Goal: Task Accomplishment & Management: Use online tool/utility

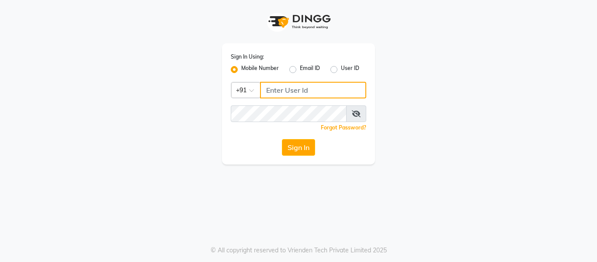
click at [308, 92] on input "Username" at bounding box center [313, 90] width 106 height 17
type input "8126829019"
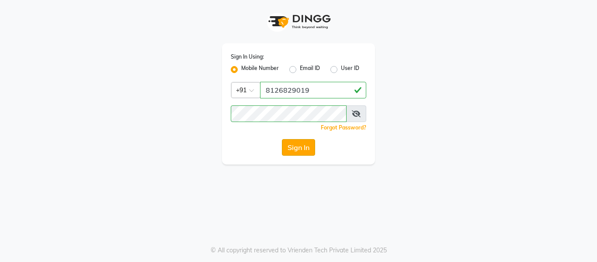
click at [296, 150] on button "Sign In" at bounding box center [298, 147] width 33 height 17
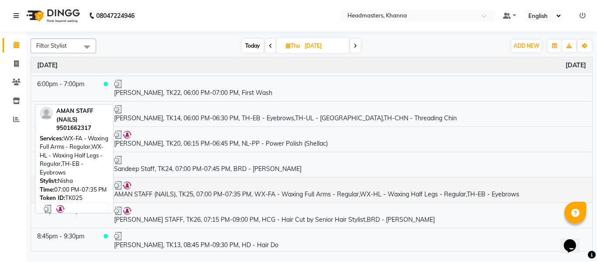
scroll to position [754, 0]
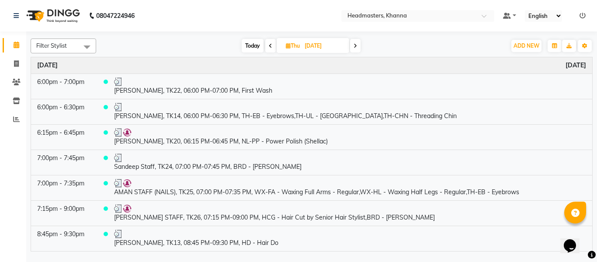
click at [310, 45] on input "[DATE]" at bounding box center [324, 45] width 44 height 13
select select "9"
select select "2025"
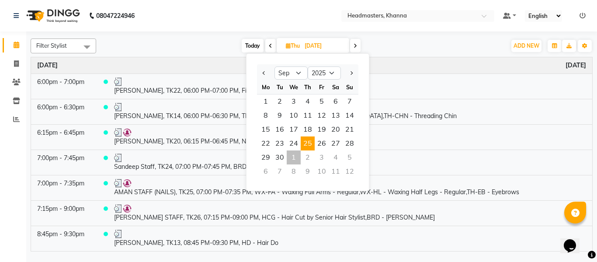
click at [294, 157] on div "1" at bounding box center [294, 157] width 14 height 14
type input "01-10-2025"
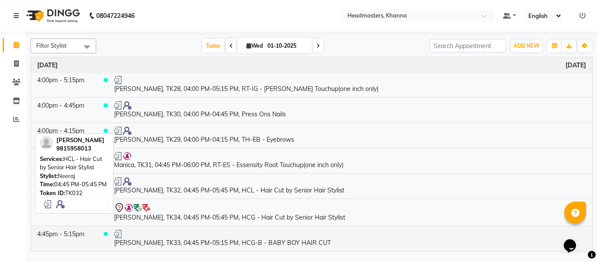
scroll to position [875, 0]
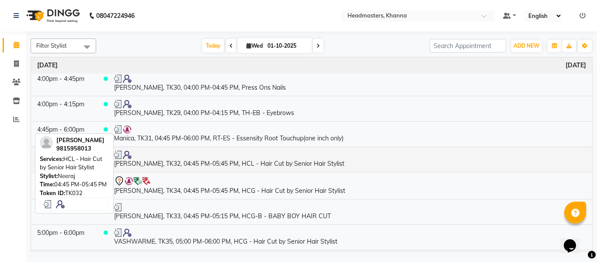
click at [226, 164] on td "[PERSON_NAME], TK32, 04:45 PM-05:45 PM, HCL - Hair Cut by Senior Hair Stylist" at bounding box center [350, 158] width 484 height 25
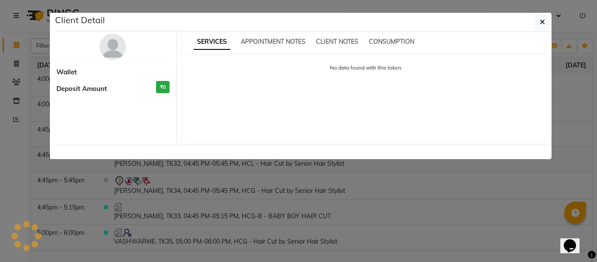
select select "3"
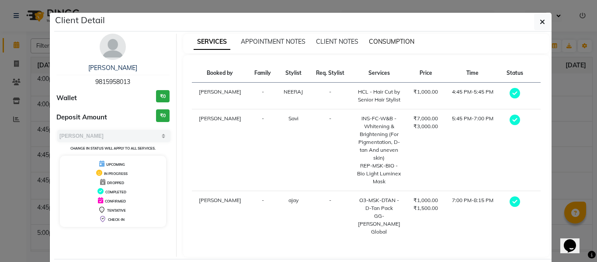
click at [398, 42] on span "CONSUMPTION" at bounding box center [391, 42] width 45 height 8
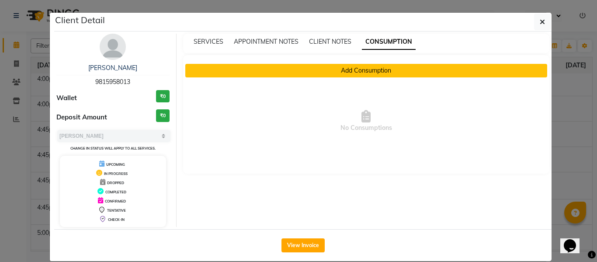
click at [353, 73] on button "Add Consumption" at bounding box center [366, 71] width 362 height 14
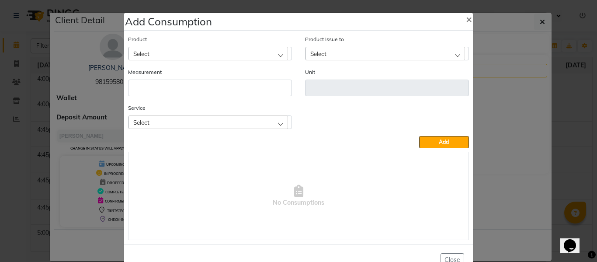
click at [235, 119] on div "Select" at bounding box center [209, 121] width 160 height 13
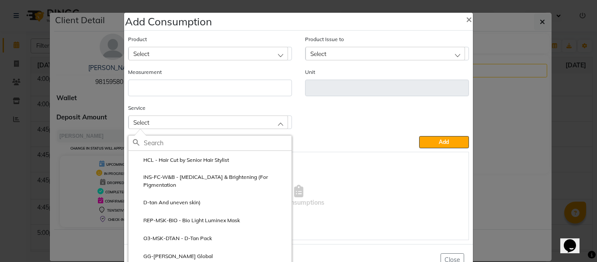
click at [207, 211] on li "REP-MSK-BIO - Bio Light Luminex Mask" at bounding box center [210, 220] width 163 height 18
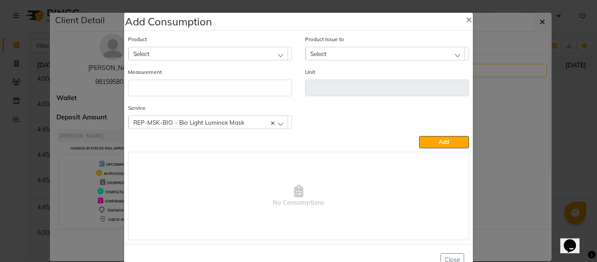
click at [212, 55] on div "Select" at bounding box center [209, 53] width 160 height 13
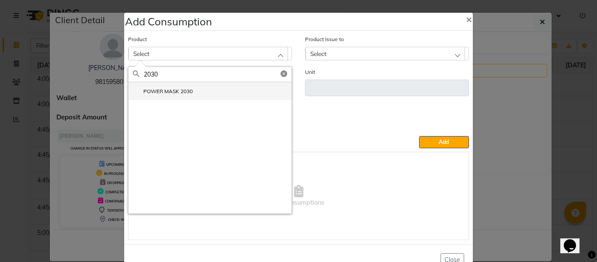
type input "2030"
click at [174, 91] on label "POWER MASK 2030" at bounding box center [163, 91] width 60 height 8
type input "pc"
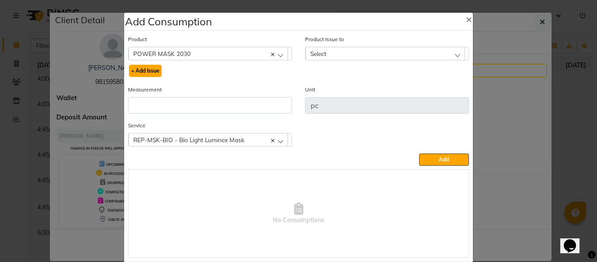
click at [152, 68] on button "+ Add Issue" at bounding box center [145, 71] width 33 height 12
select select
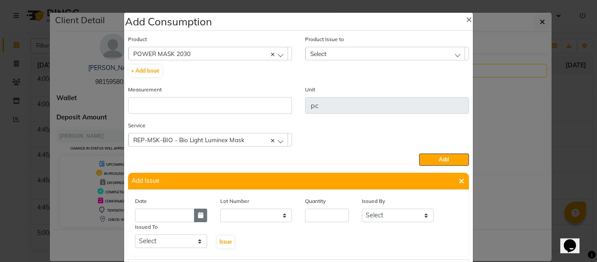
click at [199, 216] on icon "button" at bounding box center [200, 215] width 5 height 6
select select "10"
select select "2025"
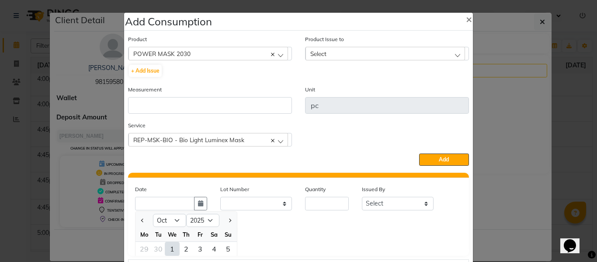
click at [170, 248] on div "1" at bounding box center [172, 249] width 14 height 14
type input "01-10-2025"
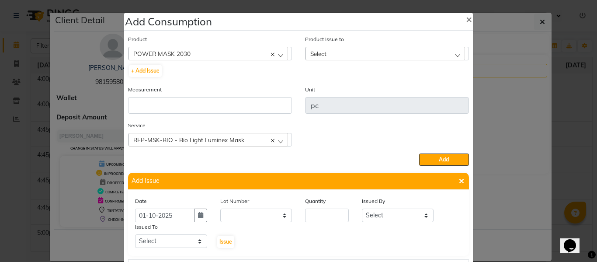
scroll to position [0, 0]
click at [316, 216] on input "number" at bounding box center [327, 216] width 44 height 14
type input "1"
drag, startPoint x: 390, startPoint y: 220, endPoint x: 387, endPoint y: 209, distance: 11.4
click at [390, 220] on select "Select ABHISHEK ajay [PERSON_NAME] [PERSON_NAME] [PERSON_NAME] [PERSON_NAME] HE…" at bounding box center [398, 216] width 72 height 14
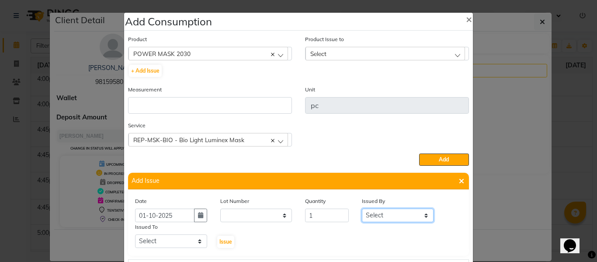
select select "82726"
click at [362, 209] on select "Select ABHISHEK ajay [PERSON_NAME] [PERSON_NAME] [PERSON_NAME] [PERSON_NAME] HE…" at bounding box center [398, 216] width 72 height 14
click at [167, 245] on select "Select ABHISHEK ajay [PERSON_NAME] [PERSON_NAME] [PERSON_NAME] [PERSON_NAME] HE…" at bounding box center [171, 241] width 72 height 14
select select "66587"
click at [135, 234] on select "Select ABHISHEK ajay [PERSON_NAME] [PERSON_NAME] [PERSON_NAME] [PERSON_NAME] HE…" at bounding box center [171, 241] width 72 height 14
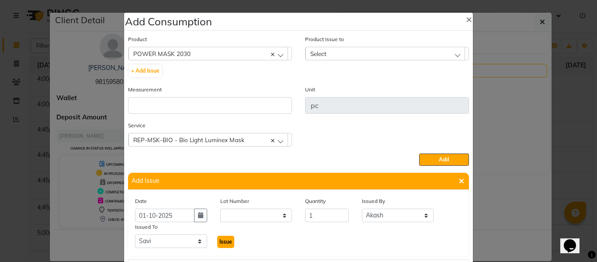
click at [226, 240] on span "Issue" at bounding box center [226, 241] width 13 height 7
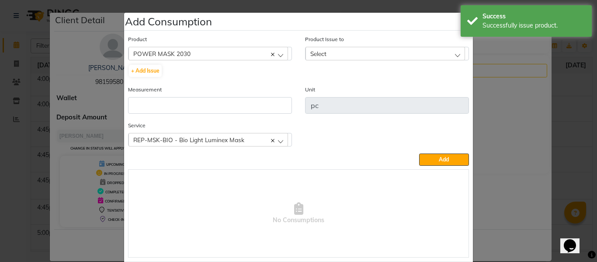
click at [325, 53] on div "Select" at bounding box center [386, 53] width 160 height 13
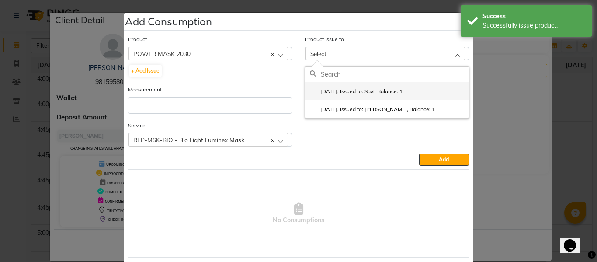
click at [360, 87] on li "[DATE], Issued to: Savi, Balance: 1" at bounding box center [387, 91] width 163 height 18
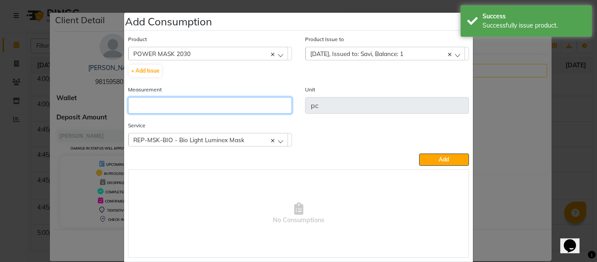
click at [201, 101] on input "number" at bounding box center [210, 105] width 164 height 17
type input "1"
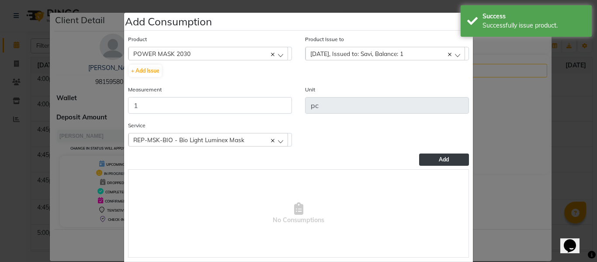
click at [458, 159] on button "Add" at bounding box center [444, 159] width 50 height 12
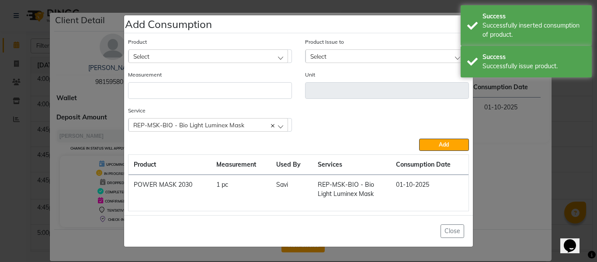
click at [234, 118] on div "Service REP-MSK-BIO - Bio Light Luminex Mask HCL - Hair Cut by Senior Hair Styl…" at bounding box center [210, 119] width 164 height 26
click at [234, 126] on span "REP-MSK-BIO - Bio Light Luminex Mask" at bounding box center [188, 124] width 111 height 7
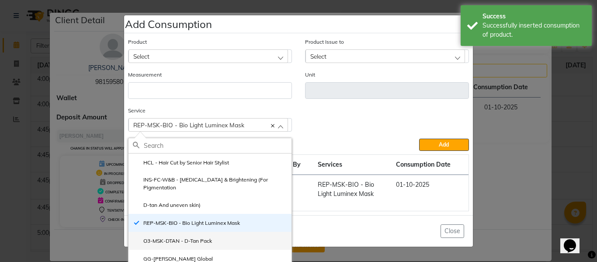
click at [199, 237] on label "O3-MSK-DTAN - D-Tan Pack" at bounding box center [172, 241] width 79 height 8
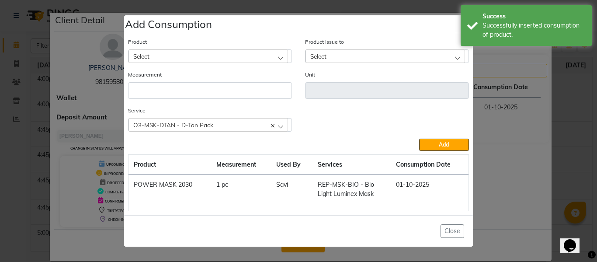
click at [210, 53] on div "Select" at bounding box center [209, 55] width 160 height 13
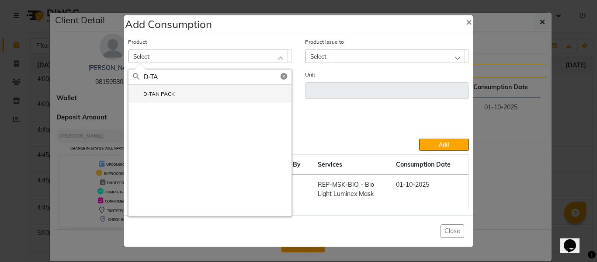
type input "D-TA"
click at [173, 92] on label "D-TAN PACK" at bounding box center [154, 94] width 42 height 8
type input "ML"
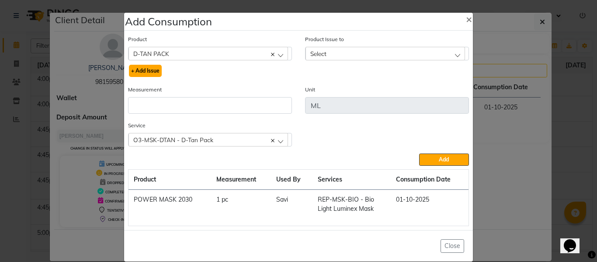
click at [148, 68] on button "+ Add Issue" at bounding box center [145, 71] width 33 height 12
select select
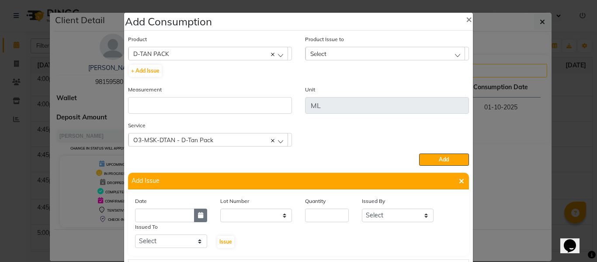
click at [198, 216] on icon "button" at bounding box center [200, 215] width 5 height 6
select select "10"
select select "2025"
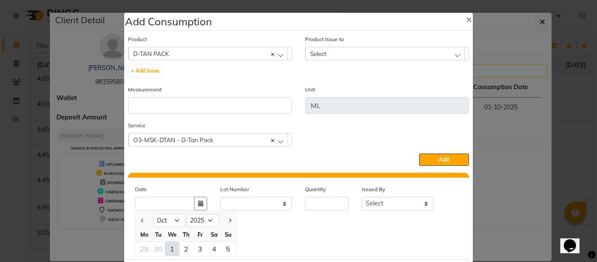
click at [168, 249] on div "1" at bounding box center [172, 249] width 14 height 14
type input "01-10-2025"
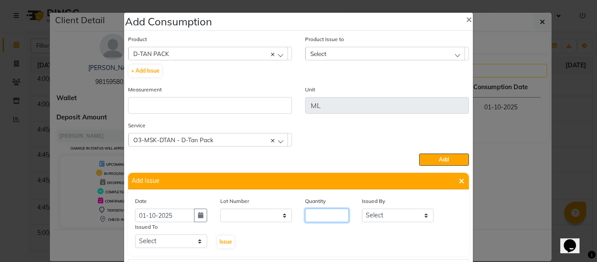
click at [322, 215] on input "number" at bounding box center [327, 216] width 44 height 14
type input "7"
drag, startPoint x: 375, startPoint y: 216, endPoint x: 375, endPoint y: 209, distance: 7.0
click at [375, 216] on select "Select ABHISHEK ajay [PERSON_NAME] [PERSON_NAME] [PERSON_NAME] [PERSON_NAME] HE…" at bounding box center [398, 216] width 72 height 14
select select "82726"
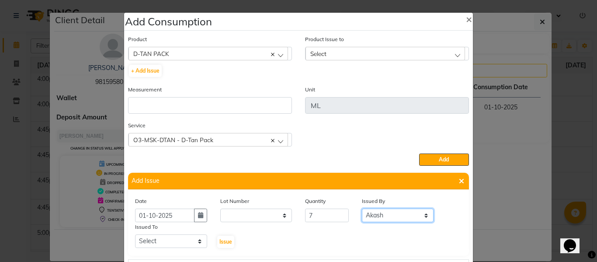
click at [362, 209] on select "Select ABHISHEK ajay [PERSON_NAME] [PERSON_NAME] [PERSON_NAME] [PERSON_NAME] HE…" at bounding box center [398, 216] width 72 height 14
click at [177, 239] on select "Select ABHISHEK ajay [PERSON_NAME] [PERSON_NAME] [PERSON_NAME] [PERSON_NAME] HE…" at bounding box center [171, 241] width 72 height 14
click at [467, 16] on span "×" at bounding box center [469, 18] width 6 height 13
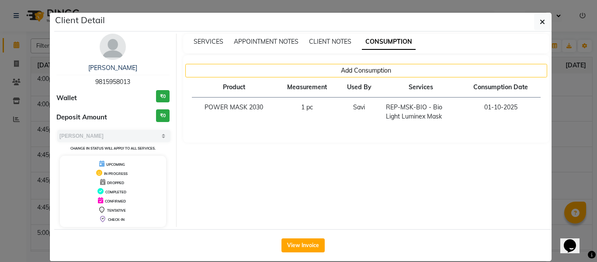
click at [201, 36] on div "SERVICES APPOINTMENT NOTES CLIENT NOTES CONSUMPTION" at bounding box center [366, 44] width 367 height 20
click at [202, 38] on span "SERVICES" at bounding box center [209, 42] width 30 height 8
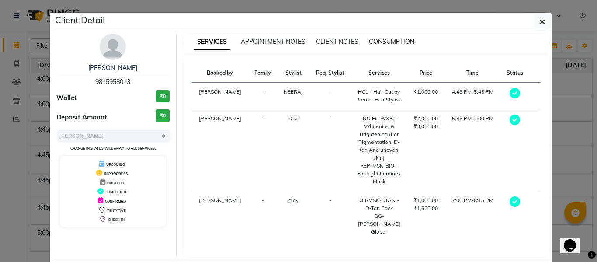
click at [400, 43] on span "CONSUMPTION" at bounding box center [391, 42] width 45 height 8
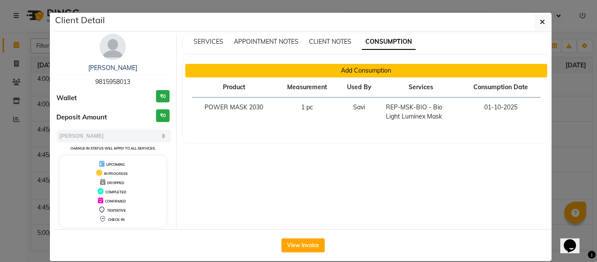
click at [373, 71] on button "Add Consumption" at bounding box center [366, 71] width 362 height 14
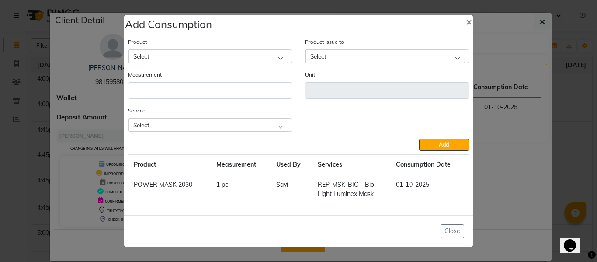
click at [208, 124] on div "Select" at bounding box center [209, 124] width 160 height 13
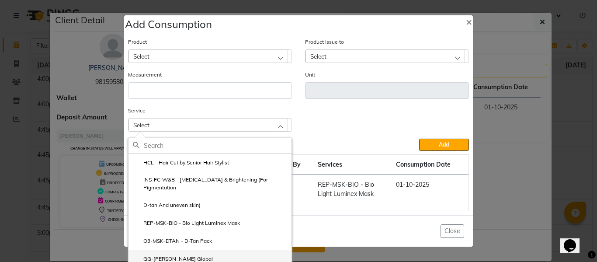
click at [184, 255] on label "GG-[PERSON_NAME] Global" at bounding box center [173, 259] width 80 height 8
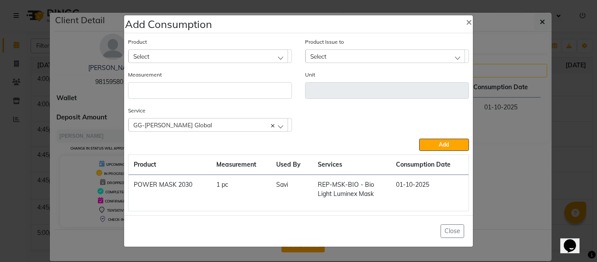
click at [208, 56] on div "Select" at bounding box center [209, 55] width 160 height 13
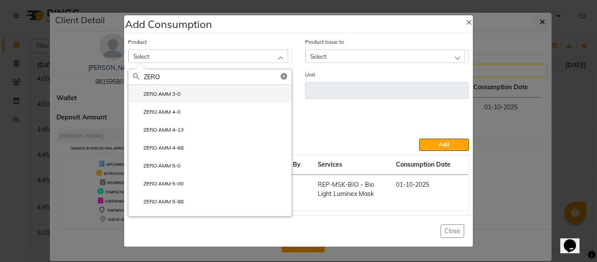
type input "ZERO"
click at [185, 91] on li "ZERO AMM 3-0" at bounding box center [210, 94] width 163 height 18
type input "Gm"
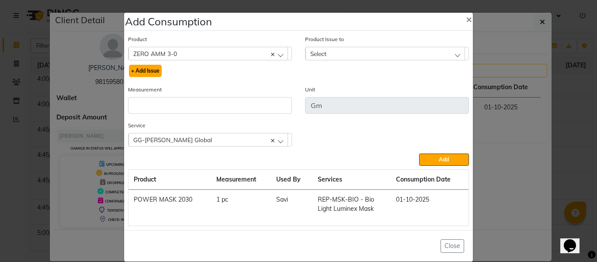
click at [152, 70] on button "+ Add Issue" at bounding box center [145, 71] width 33 height 12
select select
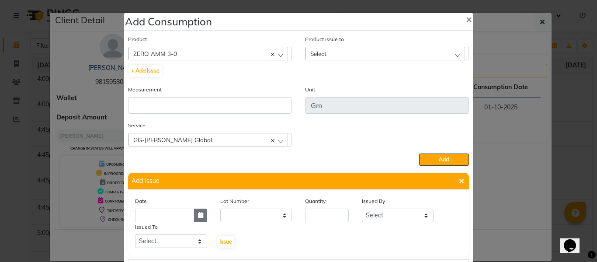
click at [198, 216] on icon "button" at bounding box center [200, 215] width 5 height 6
select select "10"
select select "2025"
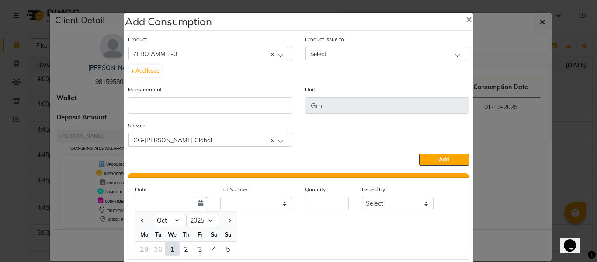
click at [167, 245] on div "1" at bounding box center [172, 249] width 14 height 14
type input "01-10-2025"
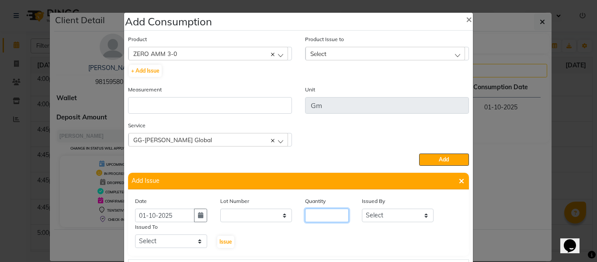
click at [320, 216] on input "number" at bounding box center [327, 216] width 44 height 14
type input "18"
drag, startPoint x: 376, startPoint y: 214, endPoint x: 383, endPoint y: 209, distance: 8.4
click at [376, 214] on select "Select ABHISHEK ajay [PERSON_NAME] [PERSON_NAME] [PERSON_NAME] [PERSON_NAME] HE…" at bounding box center [398, 216] width 72 height 14
select select "82726"
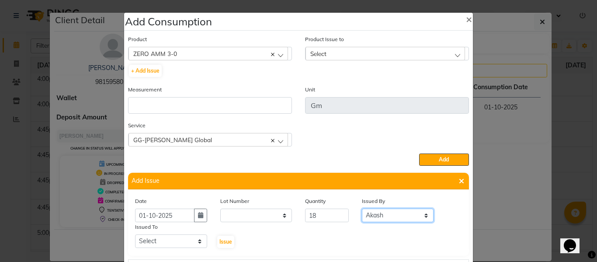
click at [362, 209] on select "Select ABHISHEK ajay [PERSON_NAME] [PERSON_NAME] [PERSON_NAME] [PERSON_NAME] HE…" at bounding box center [398, 216] width 72 height 14
click at [156, 247] on select "Select ABHISHEK ajay [PERSON_NAME] [PERSON_NAME] [PERSON_NAME] [PERSON_NAME] HE…" at bounding box center [171, 241] width 72 height 14
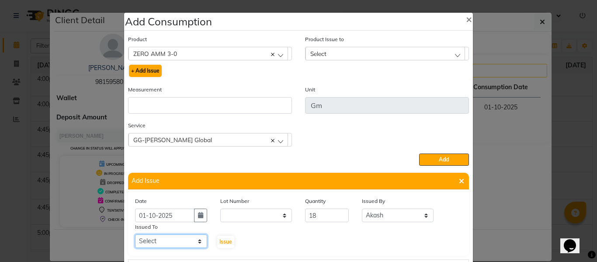
select select "60819"
click at [135, 234] on select "Select ABHISHEK ajay [PERSON_NAME] [PERSON_NAME] [PERSON_NAME] [PERSON_NAME] HE…" at bounding box center [171, 241] width 72 height 14
drag, startPoint x: 225, startPoint y: 243, endPoint x: 248, endPoint y: 222, distance: 30.6
click at [225, 243] on span "Issue" at bounding box center [226, 241] width 13 height 7
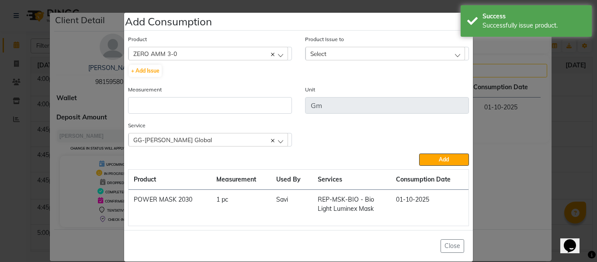
click at [326, 51] on div "Select" at bounding box center [386, 53] width 160 height 13
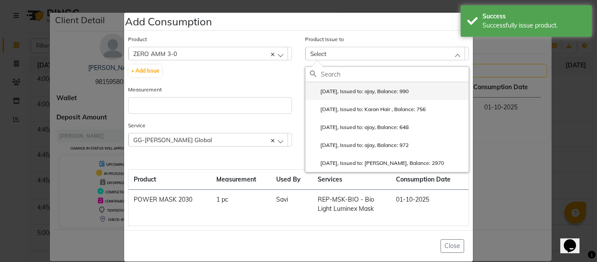
click at [356, 93] on label "[DATE], Issued to: ajay, Balance: 990" at bounding box center [359, 91] width 99 height 8
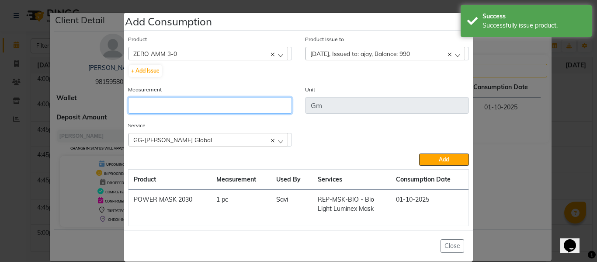
click at [246, 108] on input "number" at bounding box center [210, 105] width 164 height 17
type input "18"
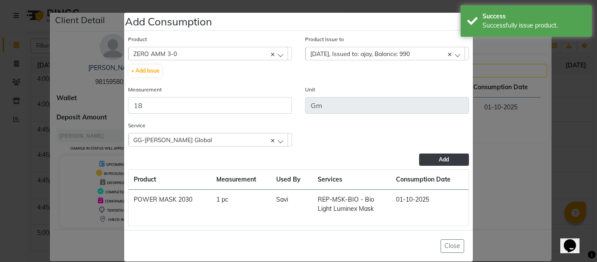
click at [432, 160] on button "Add" at bounding box center [444, 159] width 50 height 12
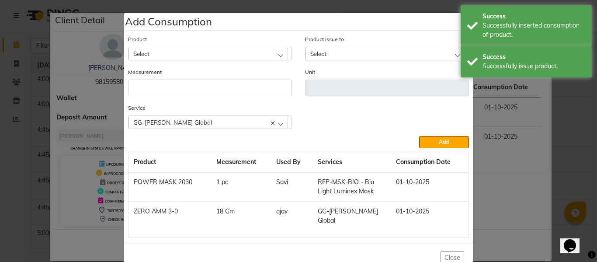
click at [222, 122] on div "GG-[PERSON_NAME] Global" at bounding box center [209, 121] width 160 height 13
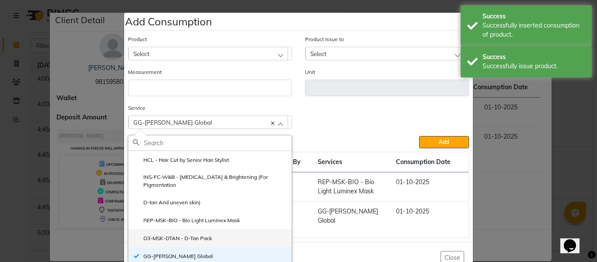
click at [168, 234] on label "O3-MSK-DTAN - D-Tan Pack" at bounding box center [172, 238] width 79 height 8
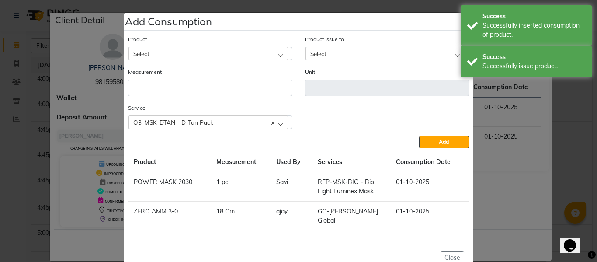
click at [174, 53] on div "Select" at bounding box center [209, 53] width 160 height 13
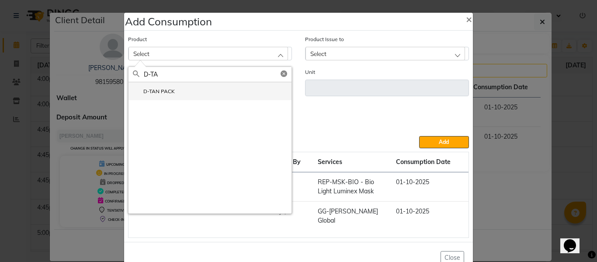
type input "D-TA"
click at [156, 91] on label "D-TAN PACK" at bounding box center [154, 91] width 42 height 8
type input "ML"
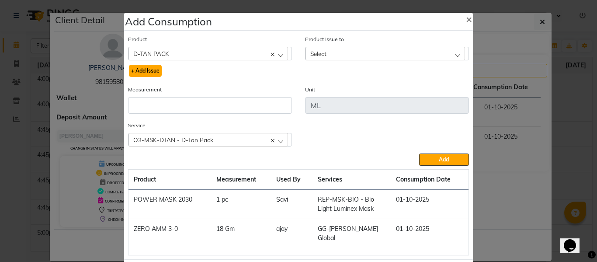
click at [140, 67] on button "+ Add Issue" at bounding box center [145, 71] width 33 height 12
select select
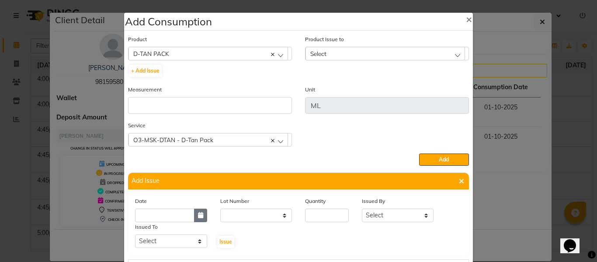
click at [198, 213] on icon "button" at bounding box center [200, 215] width 5 height 6
select select "10"
select select "2025"
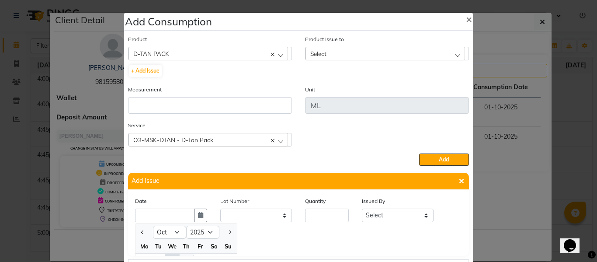
scroll to position [12, 0]
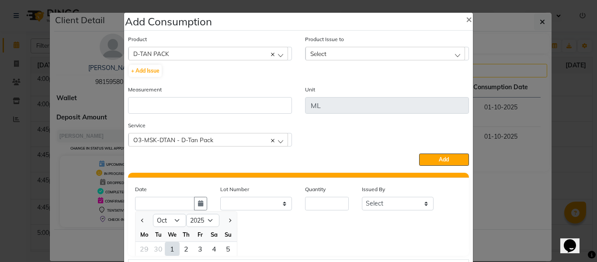
click at [168, 247] on div "1" at bounding box center [172, 249] width 14 height 14
type input "01-10-2025"
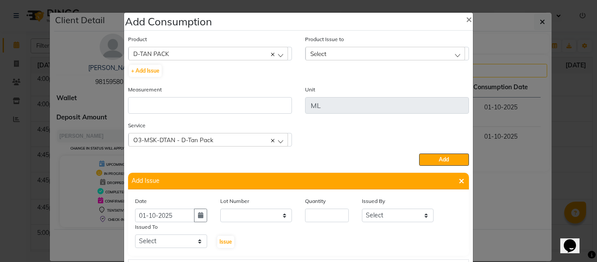
scroll to position [0, 0]
click at [317, 217] on input "number" at bounding box center [327, 216] width 44 height 14
type input "7"
click at [366, 213] on select "Select ABHISHEK ajay [PERSON_NAME] [PERSON_NAME] [PERSON_NAME] [PERSON_NAME] HE…" at bounding box center [398, 216] width 72 height 14
drag, startPoint x: 382, startPoint y: 215, endPoint x: 382, endPoint y: 209, distance: 6.1
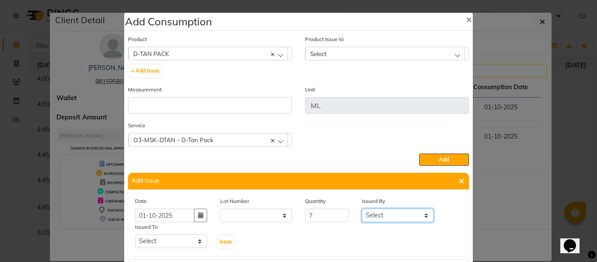
click at [382, 215] on select "Select ABHISHEK ajay [PERSON_NAME] [PERSON_NAME] [PERSON_NAME] [PERSON_NAME] HE…" at bounding box center [398, 216] width 72 height 14
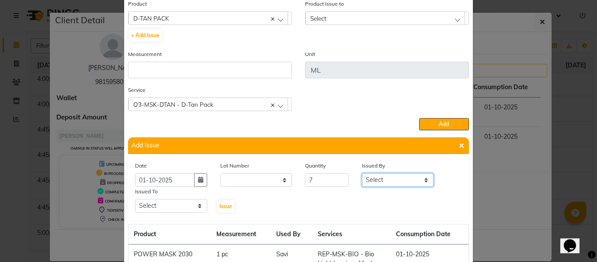
scroll to position [35, 0]
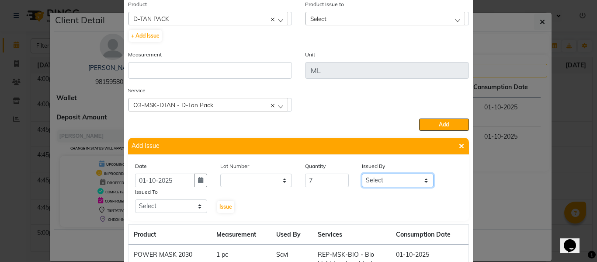
click at [382, 177] on select "Select ABHISHEK ajay [PERSON_NAME] [PERSON_NAME] [PERSON_NAME] [PERSON_NAME] HE…" at bounding box center [398, 181] width 72 height 14
select select "82726"
click at [362, 174] on select "Select ABHISHEK ajay [PERSON_NAME] [PERSON_NAME] [PERSON_NAME] [PERSON_NAME] HE…" at bounding box center [398, 181] width 72 height 14
drag, startPoint x: 167, startPoint y: 206, endPoint x: 166, endPoint y: 199, distance: 7.1
click at [167, 206] on select "Select ABHISHEK ajay [PERSON_NAME] [PERSON_NAME] [PERSON_NAME] [PERSON_NAME] HE…" at bounding box center [171, 206] width 72 height 14
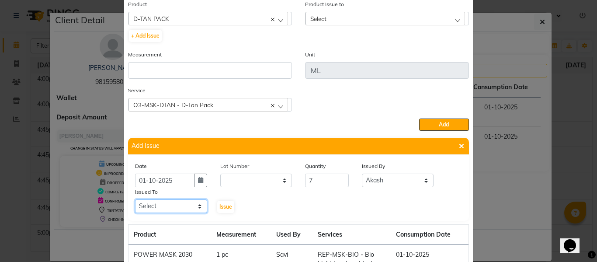
select select "60819"
click at [135, 199] on select "Select ABHISHEK ajay [PERSON_NAME] [PERSON_NAME] [PERSON_NAME] [PERSON_NAME] HE…" at bounding box center [171, 206] width 72 height 14
click at [225, 204] on span "Issue" at bounding box center [226, 206] width 13 height 7
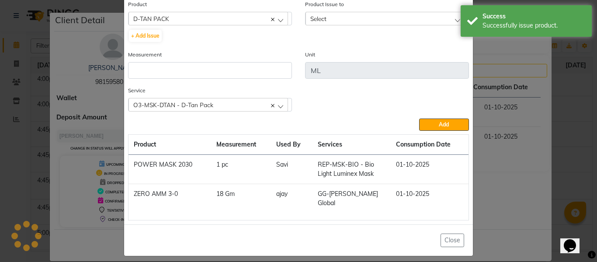
scroll to position [32, 0]
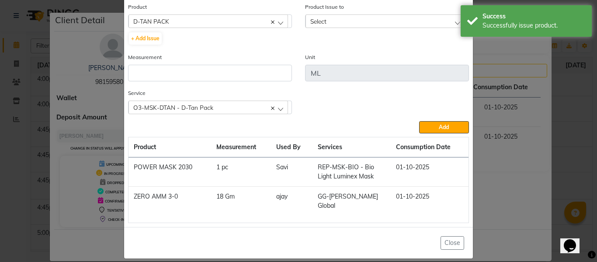
click at [322, 19] on span "Select" at bounding box center [318, 20] width 16 height 7
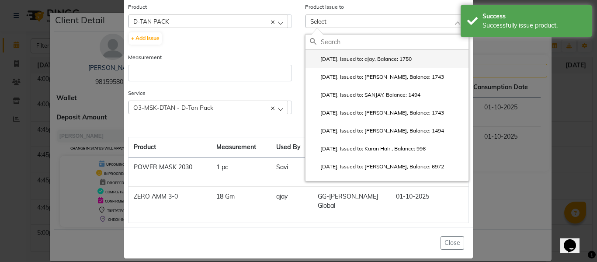
click at [349, 56] on label "[DATE], Issued to: ajay, Balance: 1750" at bounding box center [361, 59] width 102 height 8
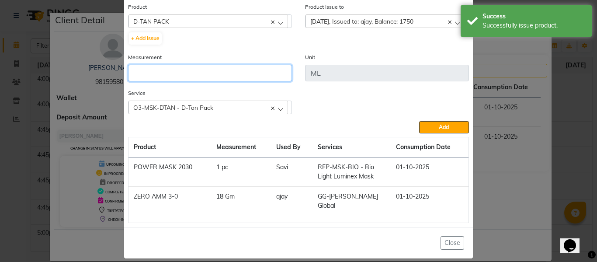
click at [240, 73] on input "number" at bounding box center [210, 73] width 164 height 17
type input "7"
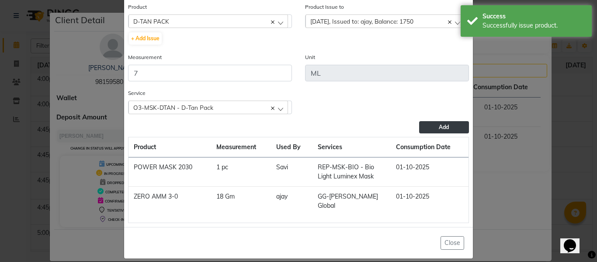
click at [444, 124] on span "Add" at bounding box center [444, 127] width 10 height 7
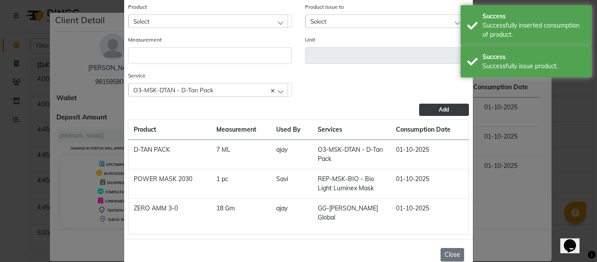
click at [449, 248] on button "Close" at bounding box center [453, 255] width 24 height 14
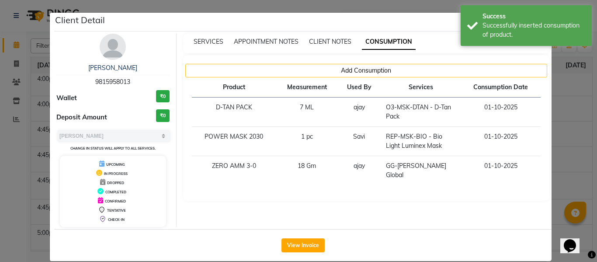
click at [564, 148] on ngb-modal-window "Client Detail [PERSON_NAME] 9815958013 Wallet ₹0 Deposit Amount ₹0 Select MARK …" at bounding box center [298, 131] width 597 height 262
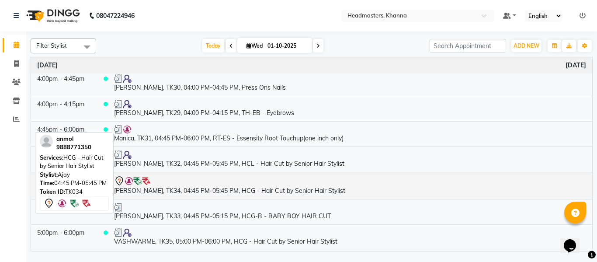
click at [251, 190] on td "[PERSON_NAME], TK34, 04:45 PM-05:45 PM, HCG - Hair Cut by Senior Hair Stylist" at bounding box center [350, 185] width 484 height 27
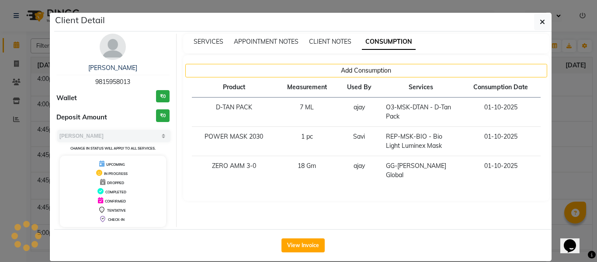
select select "7"
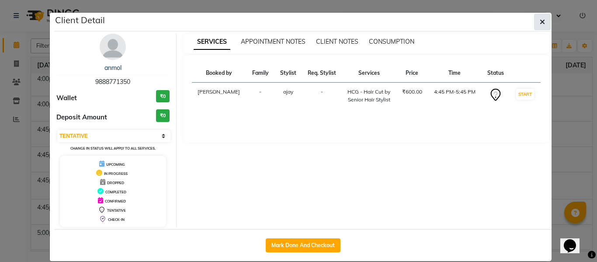
click at [540, 20] on icon "button" at bounding box center [542, 21] width 5 height 7
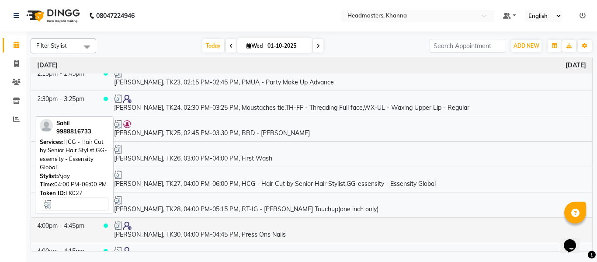
scroll to position [743, 0]
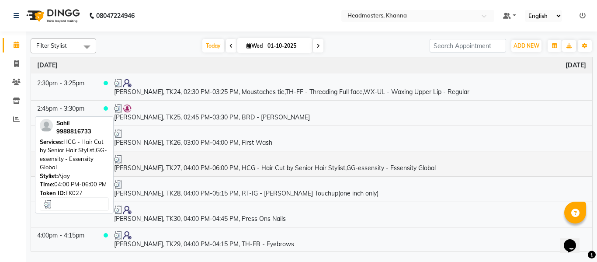
click at [249, 165] on td "[PERSON_NAME], TK27, 04:00 PM-06:00 PM, HCG - Hair Cut by Senior Hair Stylist,G…" at bounding box center [350, 163] width 484 height 25
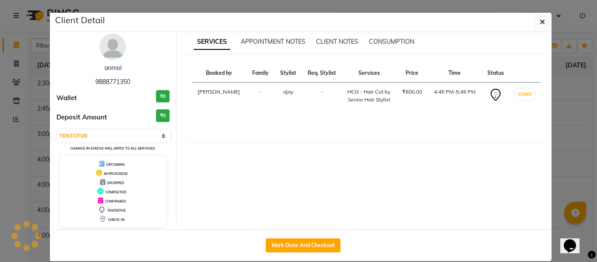
select select "3"
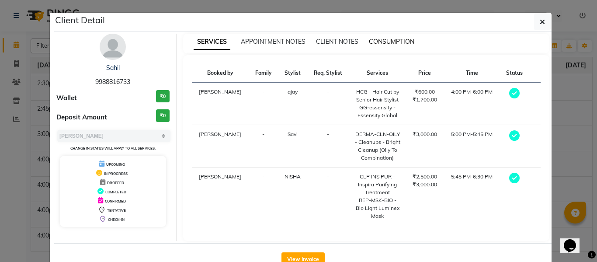
click at [383, 41] on span "CONSUMPTION" at bounding box center [391, 42] width 45 height 8
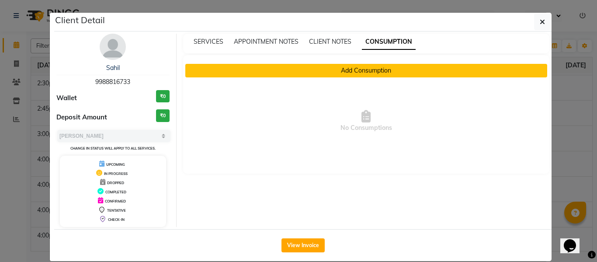
click at [341, 71] on button "Add Consumption" at bounding box center [366, 71] width 362 height 14
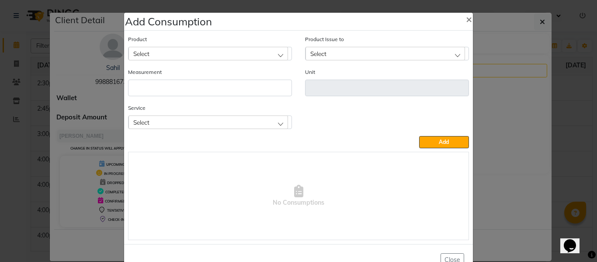
click at [189, 123] on div "Select" at bounding box center [209, 121] width 160 height 13
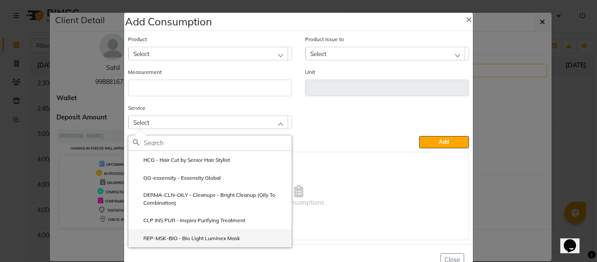
click at [206, 235] on label "REP-MSK-BIO - Bio Light Luminex Mask" at bounding box center [186, 238] width 107 height 8
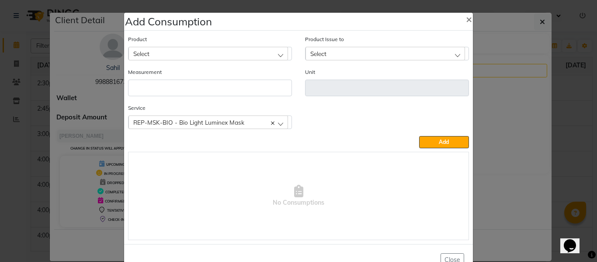
click at [223, 53] on div "Select" at bounding box center [209, 53] width 160 height 13
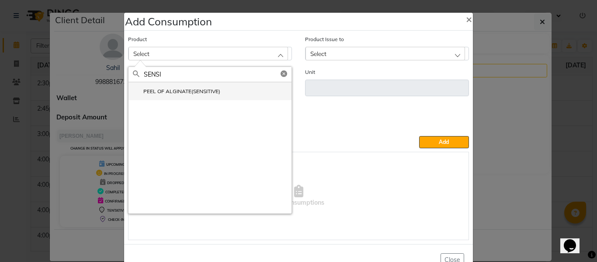
type input "SENSI"
click at [173, 86] on li "PEEL OF ALGINATE(SENSITIVE)" at bounding box center [210, 91] width 163 height 18
type input "Pcs"
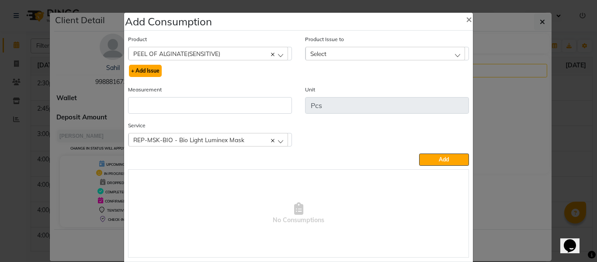
click at [143, 70] on button "+ Add Issue" at bounding box center [145, 71] width 33 height 12
select select
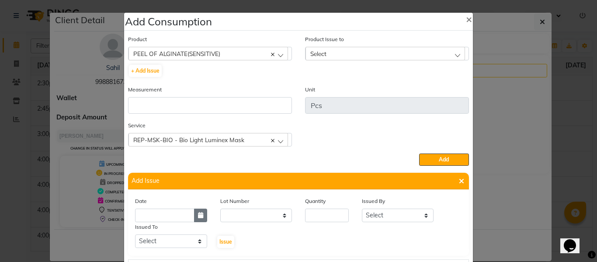
click at [198, 215] on icon "button" at bounding box center [200, 215] width 5 height 6
select select "10"
select select "2025"
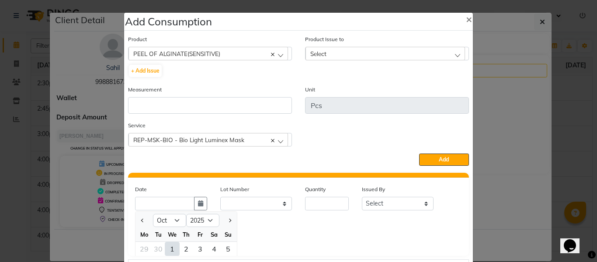
click at [169, 245] on div "1" at bounding box center [172, 249] width 14 height 14
type input "01-10-2025"
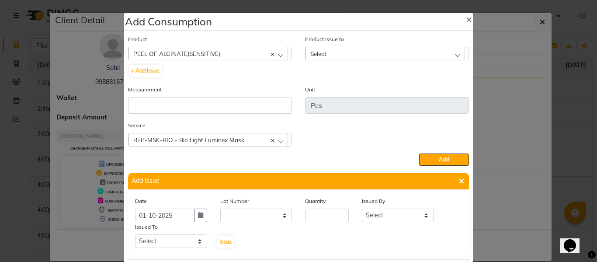
scroll to position [0, 0]
click at [330, 215] on input "number" at bounding box center [327, 216] width 44 height 14
type input "1"
drag, startPoint x: 397, startPoint y: 216, endPoint x: 396, endPoint y: 212, distance: 4.6
click at [397, 216] on select "Select ABHISHEK ajay [PERSON_NAME] [PERSON_NAME] [PERSON_NAME] [PERSON_NAME] HE…" at bounding box center [398, 216] width 72 height 14
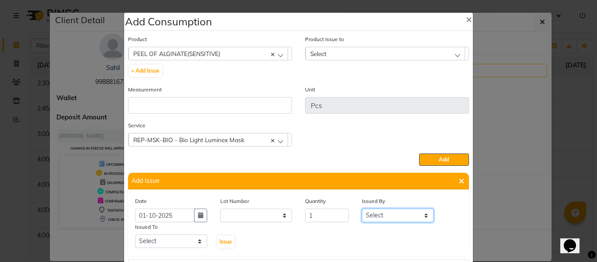
select select "82726"
click at [362, 209] on select "Select ABHISHEK ajay [PERSON_NAME] [PERSON_NAME] [PERSON_NAME] [PERSON_NAME] HE…" at bounding box center [398, 216] width 72 height 14
click at [180, 237] on select "Select ABHISHEK ajay [PERSON_NAME] [PERSON_NAME] [PERSON_NAME] [PERSON_NAME] HE…" at bounding box center [171, 241] width 72 height 14
select select "60807"
click at [135, 234] on select "Select ABHISHEK ajay [PERSON_NAME] [PERSON_NAME] [PERSON_NAME] [PERSON_NAME] HE…" at bounding box center [171, 241] width 72 height 14
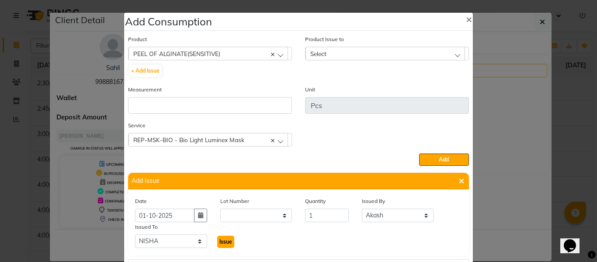
click at [224, 241] on span "Issue" at bounding box center [226, 241] width 13 height 7
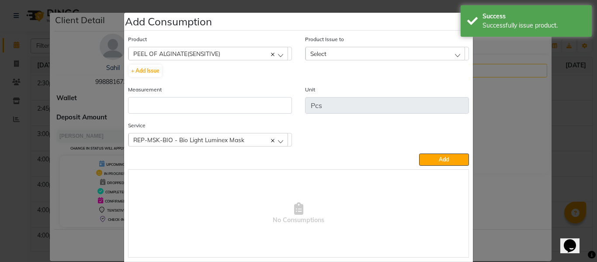
click at [341, 52] on div "Select" at bounding box center [386, 53] width 160 height 13
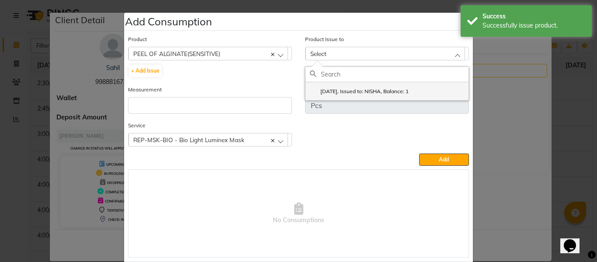
click at [355, 88] on label "[DATE], Issued to: NISHA, Balance: 1" at bounding box center [359, 91] width 99 height 8
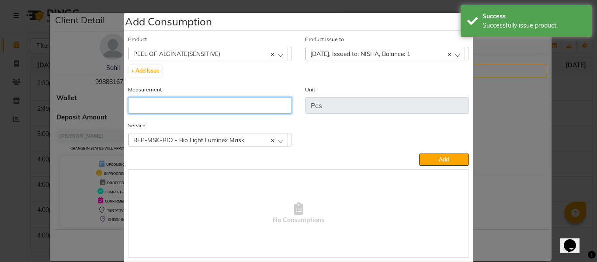
click at [248, 105] on input "number" at bounding box center [210, 105] width 164 height 17
type input "1"
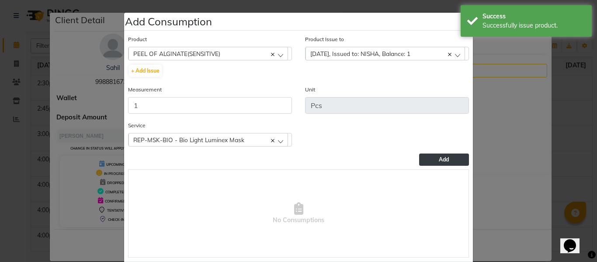
click at [428, 156] on button "Add" at bounding box center [444, 159] width 50 height 12
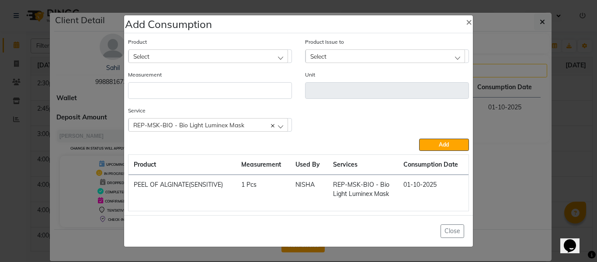
click at [241, 119] on div "REP-MSK-BIO - Bio Light Luminex Mask" at bounding box center [209, 124] width 160 height 13
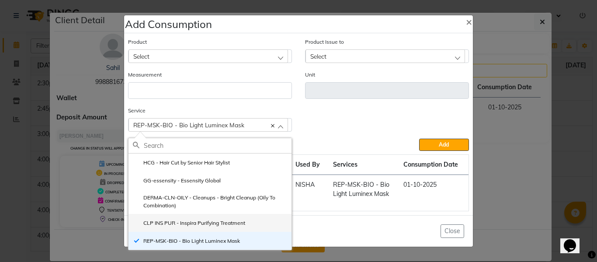
click at [199, 220] on label "CLP INS PUR - Inspira Purifying Treatment" at bounding box center [189, 223] width 112 height 8
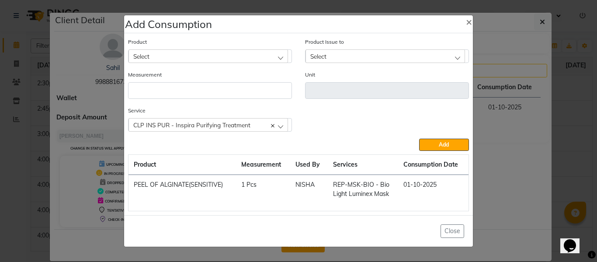
click at [206, 54] on div "Select" at bounding box center [209, 55] width 160 height 13
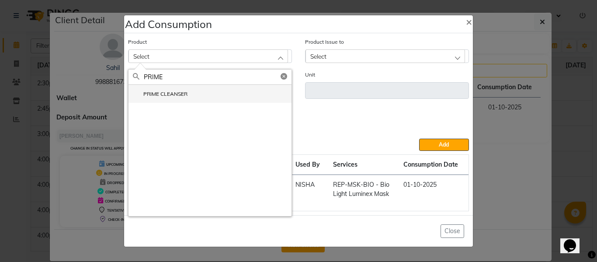
type input "PRIME"
click at [161, 92] on label "PRIME CLEANSER" at bounding box center [160, 94] width 55 height 8
type input "ML"
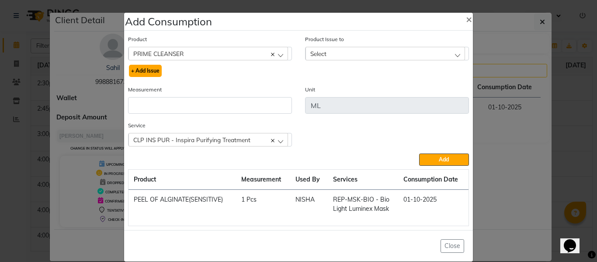
click at [153, 68] on button "+ Add Issue" at bounding box center [145, 71] width 33 height 12
select select
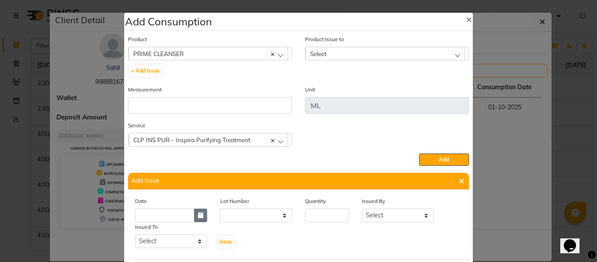
click at [198, 216] on icon "button" at bounding box center [200, 215] width 5 height 6
select select "10"
select select "2025"
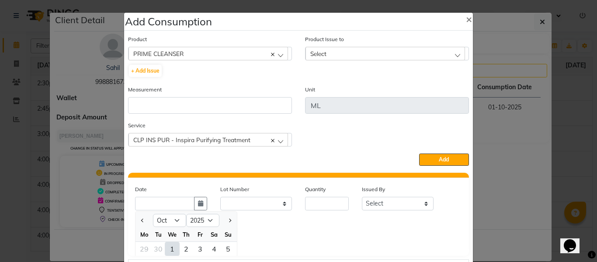
click at [169, 247] on div "1" at bounding box center [172, 249] width 14 height 14
type input "01-10-2025"
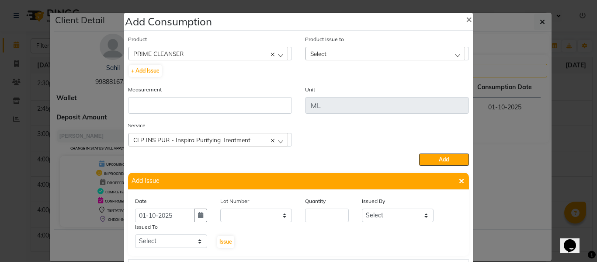
scroll to position [0, 0]
click at [326, 216] on input "number" at bounding box center [327, 216] width 44 height 14
type input "3"
click at [383, 214] on select "Select ABHISHEK ajay [PERSON_NAME] [PERSON_NAME] [PERSON_NAME] [PERSON_NAME] HE…" at bounding box center [398, 216] width 72 height 14
select select "82726"
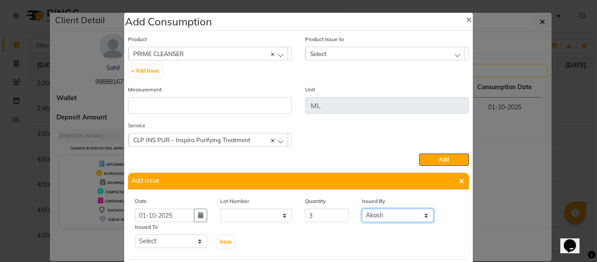
click at [362, 209] on select "Select ABHISHEK ajay [PERSON_NAME] [PERSON_NAME] [PERSON_NAME] [PERSON_NAME] HE…" at bounding box center [398, 216] width 72 height 14
drag, startPoint x: 182, startPoint y: 241, endPoint x: 182, endPoint y: 236, distance: 5.7
click at [182, 241] on select "Select ABHISHEK ajay [PERSON_NAME] [PERSON_NAME] [PERSON_NAME] [PERSON_NAME] HE…" at bounding box center [171, 241] width 72 height 14
select select "60807"
click at [135, 234] on select "Select ABHISHEK ajay [PERSON_NAME] [PERSON_NAME] [PERSON_NAME] [PERSON_NAME] HE…" at bounding box center [171, 241] width 72 height 14
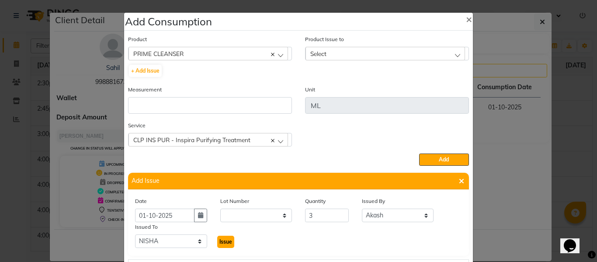
click at [223, 240] on span "Issue" at bounding box center [226, 241] width 13 height 7
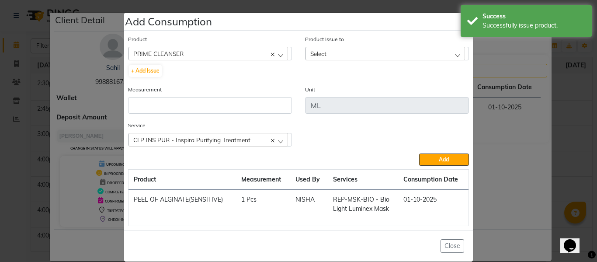
click at [346, 51] on div "Select" at bounding box center [386, 53] width 160 height 13
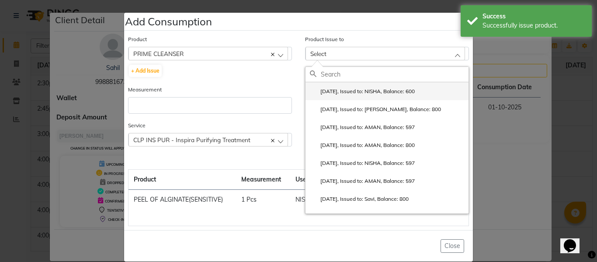
click at [355, 89] on label "[DATE], Issued to: NISHA, Balance: 600" at bounding box center [362, 91] width 105 height 8
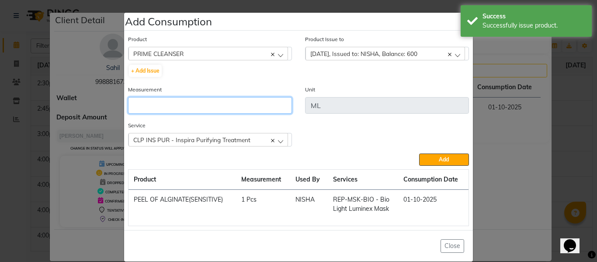
click at [209, 105] on input "number" at bounding box center [210, 105] width 164 height 17
type input "3"
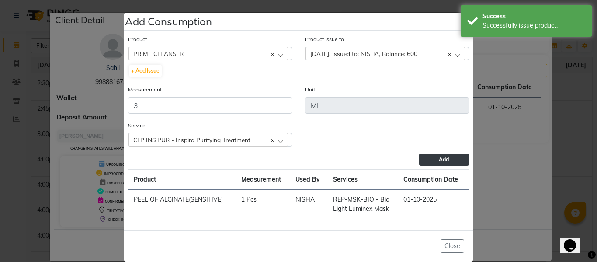
click at [435, 160] on button "Add" at bounding box center [444, 159] width 50 height 12
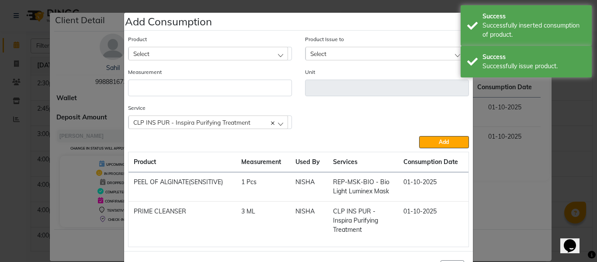
drag, startPoint x: 170, startPoint y: 51, endPoint x: 171, endPoint y: 38, distance: 12.7
click at [170, 50] on div "Select" at bounding box center [209, 53] width 160 height 13
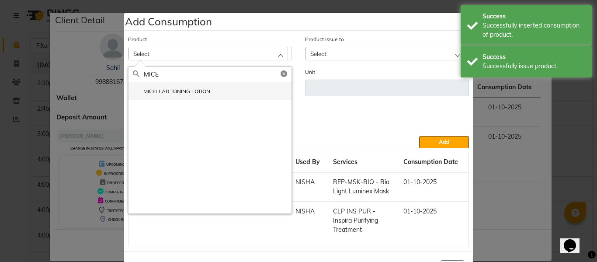
type input "MICE"
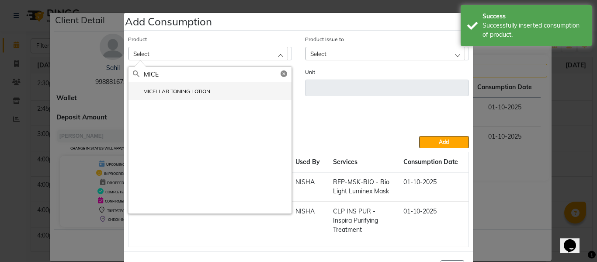
click at [180, 89] on label "MICELLAR TONING LOTION" at bounding box center [171, 91] width 77 height 8
type input "ML"
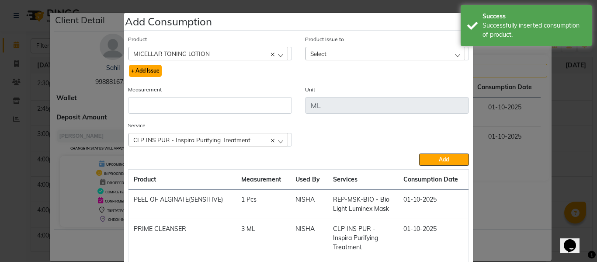
click at [140, 68] on button "+ Add Issue" at bounding box center [145, 71] width 33 height 12
select select
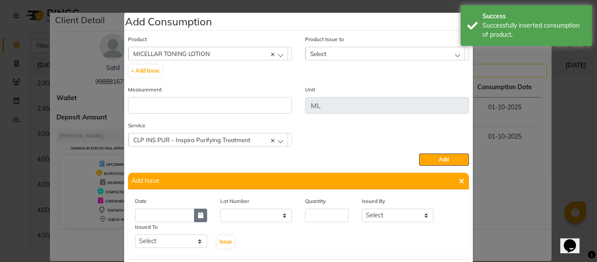
click at [199, 216] on icon "button" at bounding box center [200, 215] width 5 height 6
select select "10"
select select "2025"
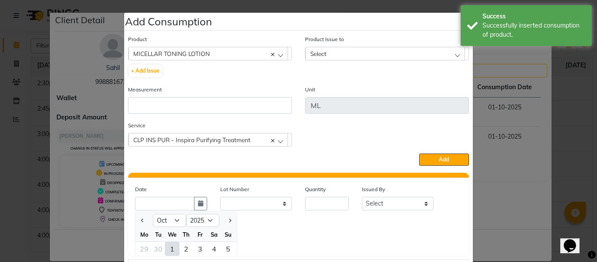
click at [171, 248] on div "1" at bounding box center [172, 249] width 14 height 14
type input "01-10-2025"
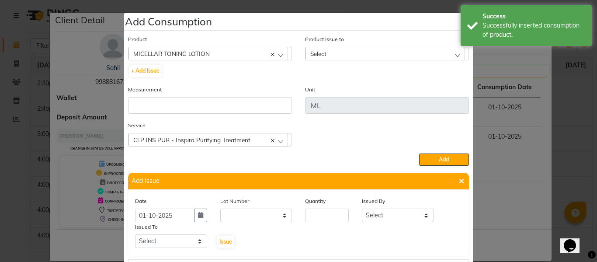
scroll to position [0, 0]
click at [325, 215] on input "number" at bounding box center [327, 216] width 44 height 14
type input "2"
drag, startPoint x: 400, startPoint y: 220, endPoint x: 396, endPoint y: 210, distance: 10.2
click at [400, 220] on select "Select ABHISHEK ajay [PERSON_NAME] [PERSON_NAME] [PERSON_NAME] [PERSON_NAME] HE…" at bounding box center [398, 216] width 72 height 14
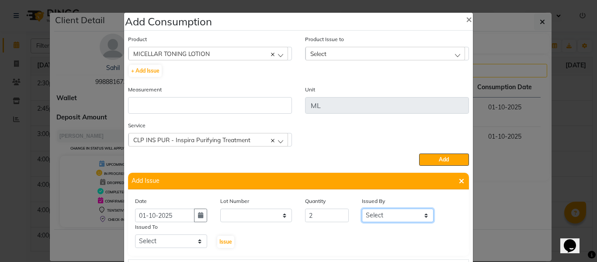
select select "82726"
click at [362, 209] on select "Select ABHISHEK ajay [PERSON_NAME] [PERSON_NAME] [PERSON_NAME] [PERSON_NAME] HE…" at bounding box center [398, 216] width 72 height 14
click at [171, 244] on select "Select ABHISHEK ajay [PERSON_NAME] [PERSON_NAME] [PERSON_NAME] [PERSON_NAME] HE…" at bounding box center [171, 241] width 72 height 14
select select "60807"
click at [135, 234] on select "Select ABHISHEK ajay [PERSON_NAME] [PERSON_NAME] [PERSON_NAME] [PERSON_NAME] HE…" at bounding box center [171, 241] width 72 height 14
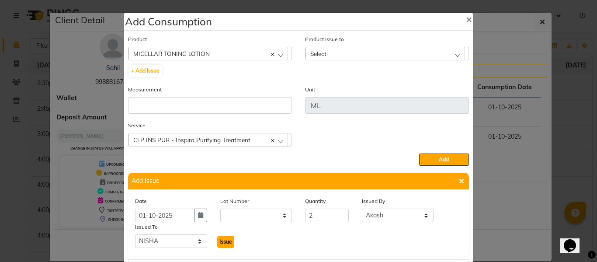
click at [221, 239] on span "Issue" at bounding box center [226, 241] width 13 height 7
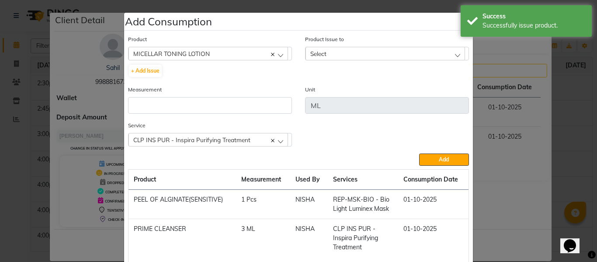
click at [324, 52] on span "Select" at bounding box center [318, 53] width 16 height 7
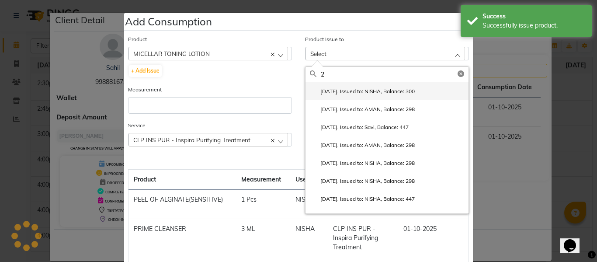
type input "2"
click at [341, 87] on li "[DATE], Issued to: NISHA, Balance: 300" at bounding box center [387, 91] width 163 height 18
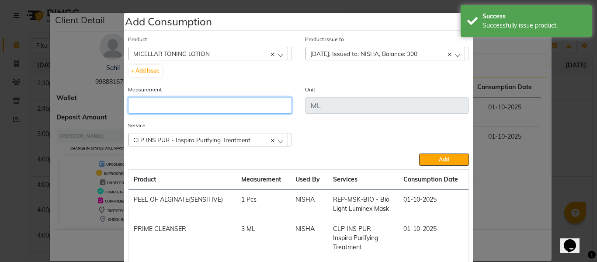
click at [221, 108] on input "number" at bounding box center [210, 105] width 164 height 17
type input "2"
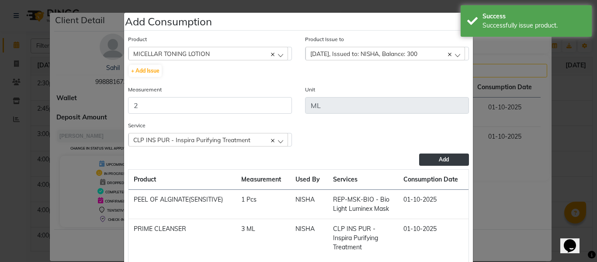
click at [439, 158] on span "Add" at bounding box center [444, 159] width 10 height 7
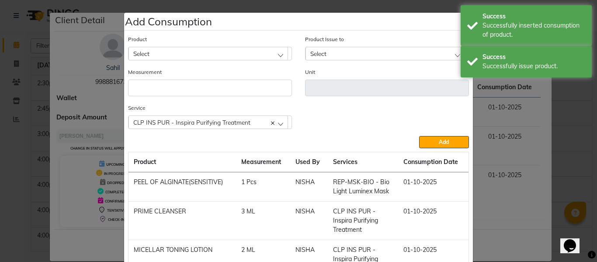
click at [163, 52] on div "Select" at bounding box center [209, 53] width 160 height 13
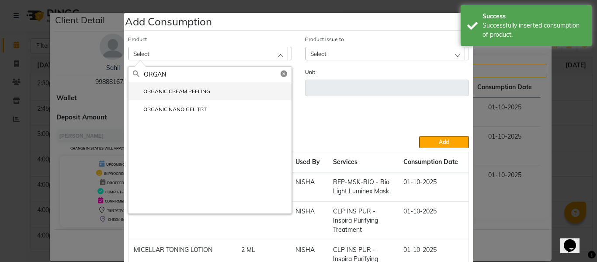
type input "ORGAN"
click at [171, 92] on label "ORGANIC CREAM PEELING" at bounding box center [171, 91] width 77 height 8
type input "ML"
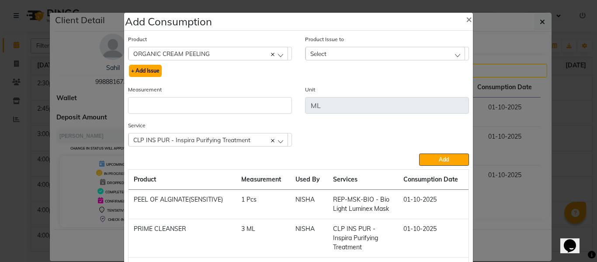
click at [150, 69] on button "+ Add Issue" at bounding box center [145, 71] width 33 height 12
select select
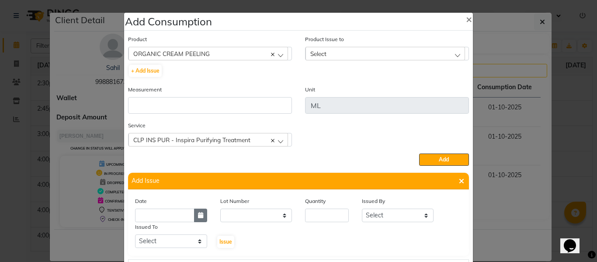
click at [198, 213] on icon "button" at bounding box center [200, 215] width 5 height 6
select select "10"
select select "2025"
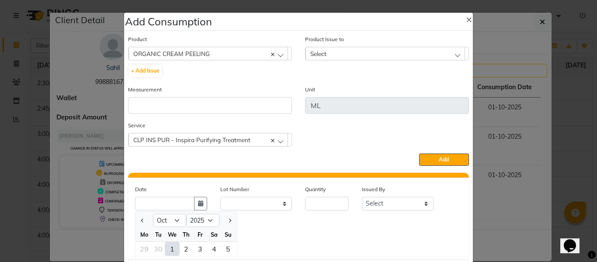
click at [170, 245] on div "1" at bounding box center [172, 249] width 14 height 14
type input "01-10-2025"
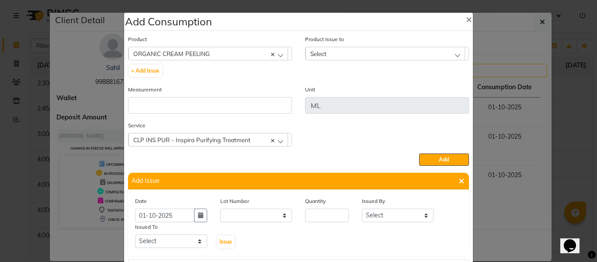
scroll to position [0, 0]
click at [314, 218] on input "number" at bounding box center [327, 216] width 44 height 14
type input "3"
drag, startPoint x: 391, startPoint y: 215, endPoint x: 391, endPoint y: 210, distance: 4.8
click at [391, 215] on select "Select ABHISHEK ajay [PERSON_NAME] [PERSON_NAME] [PERSON_NAME] [PERSON_NAME] HE…" at bounding box center [398, 216] width 72 height 14
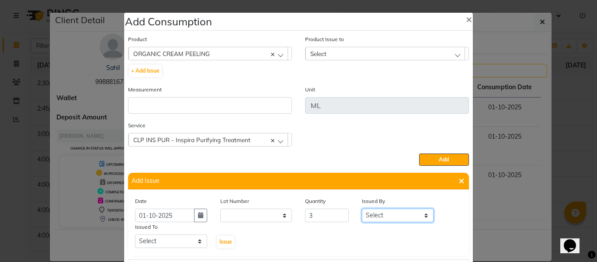
select select "82726"
click at [362, 209] on select "Select ABHISHEK ajay [PERSON_NAME] [PERSON_NAME] [PERSON_NAME] [PERSON_NAME] HE…" at bounding box center [398, 216] width 72 height 14
click at [152, 242] on select "Select ABHISHEK ajay [PERSON_NAME] [PERSON_NAME] [PERSON_NAME] [PERSON_NAME] HE…" at bounding box center [171, 241] width 72 height 14
select select "60807"
click at [135, 234] on select "Select ABHISHEK ajay [PERSON_NAME] [PERSON_NAME] [PERSON_NAME] [PERSON_NAME] HE…" at bounding box center [171, 241] width 72 height 14
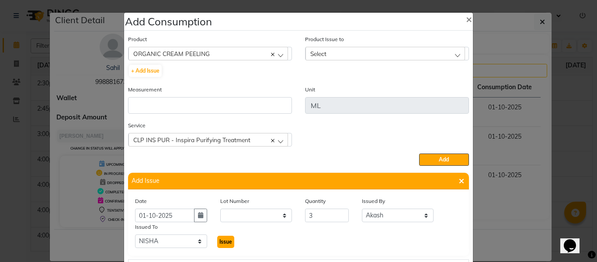
click at [222, 240] on span "Issue" at bounding box center [226, 241] width 13 height 7
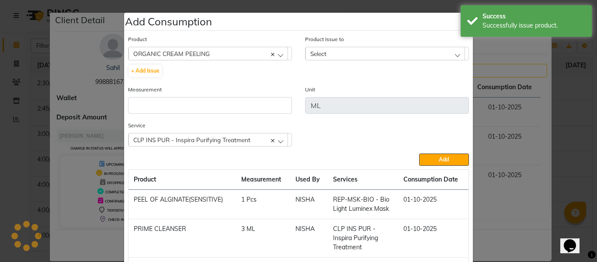
click at [334, 45] on div "Product Issue to Select [DATE], Issued to: NISHA, Balance: 300 [DATE], Issued t…" at bounding box center [387, 48] width 164 height 26
click at [335, 53] on div "Select" at bounding box center [386, 53] width 160 height 13
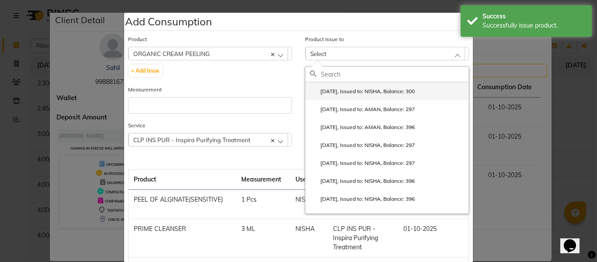
click at [352, 88] on label "[DATE], Issued to: NISHA, Balance: 300" at bounding box center [362, 91] width 105 height 8
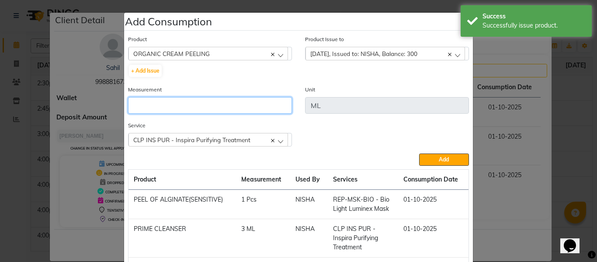
click at [257, 103] on input "number" at bounding box center [210, 105] width 164 height 17
type input "3"
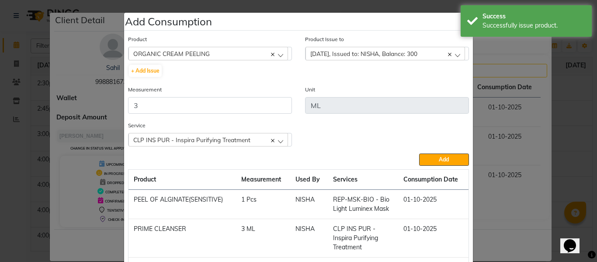
click at [430, 157] on button "Add" at bounding box center [444, 159] width 50 height 12
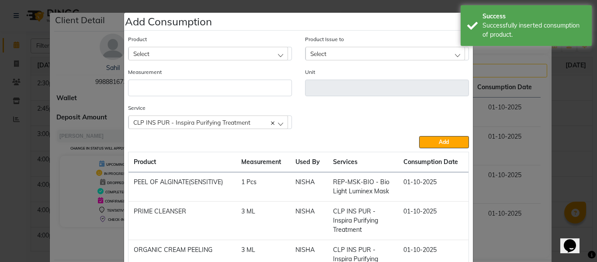
click at [561, 88] on ngb-modal-window "Add Consumption × Product Select 20 VOL DEVELOPER Product Issue to Select [DATE…" at bounding box center [298, 131] width 597 height 262
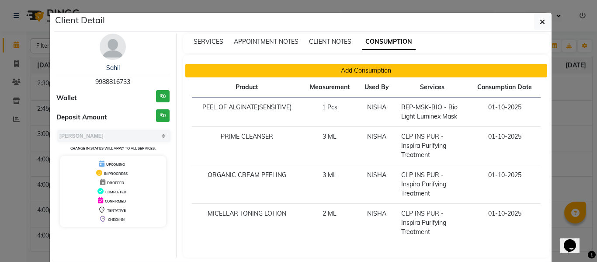
click at [378, 72] on button "Add Consumption" at bounding box center [366, 71] width 362 height 14
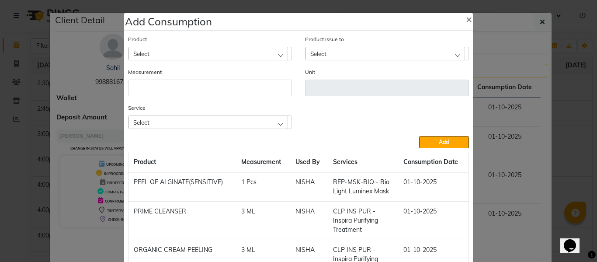
click at [202, 124] on div "Select" at bounding box center [209, 121] width 160 height 13
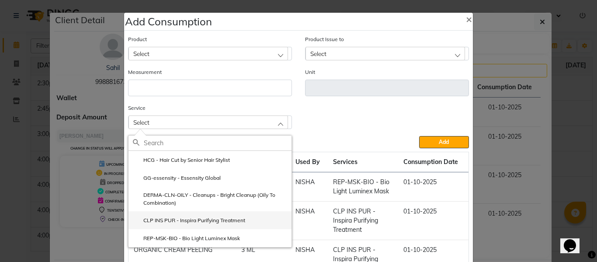
click at [206, 217] on label "CLP INS PUR - Inspira Purifying Treatment" at bounding box center [189, 220] width 112 height 8
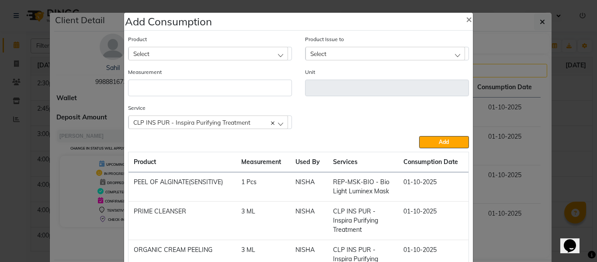
click at [195, 54] on div "Select" at bounding box center [209, 53] width 160 height 13
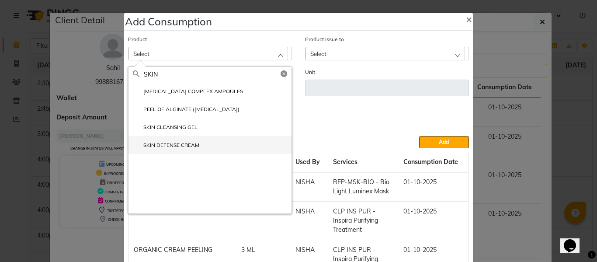
type input "SKIN"
click at [170, 144] on label "SKIN DEFENSE CREAM" at bounding box center [166, 145] width 66 height 8
type input "ML"
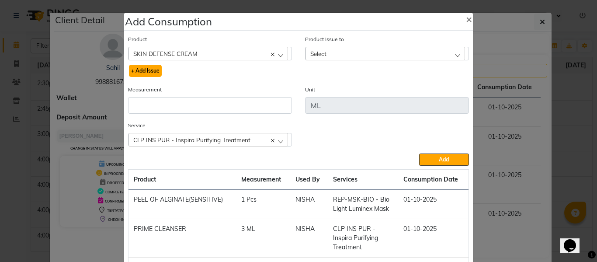
click at [145, 68] on button "+ Add Issue" at bounding box center [145, 71] width 33 height 12
select select
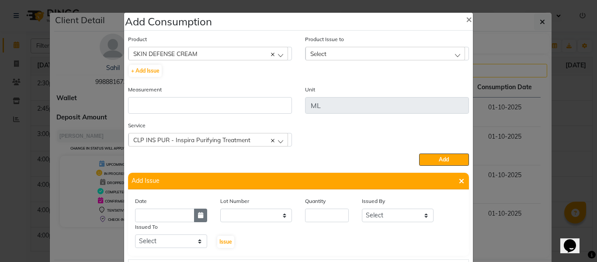
click at [198, 214] on icon "button" at bounding box center [200, 215] width 5 height 6
select select "10"
select select "2025"
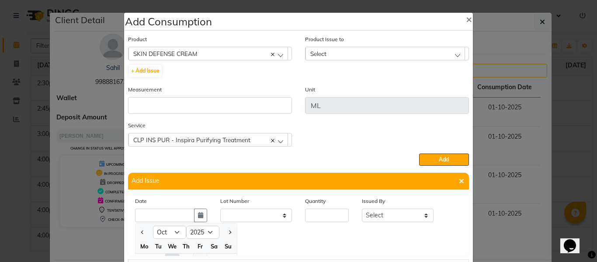
scroll to position [12, 0]
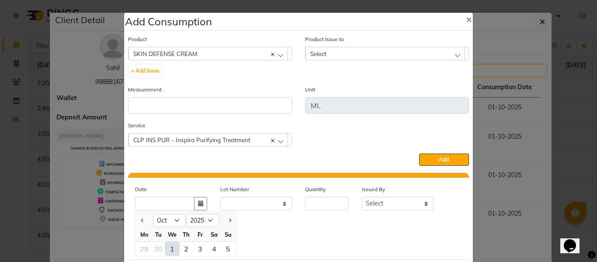
click at [170, 248] on div "1" at bounding box center [172, 249] width 14 height 14
type input "01-10-2025"
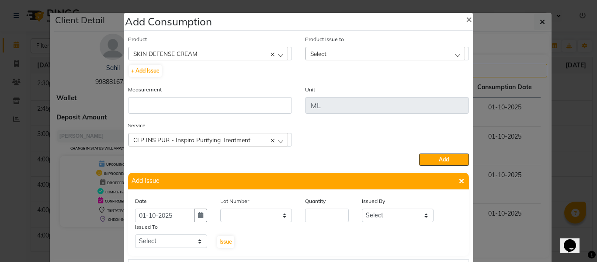
scroll to position [0, 0]
click at [316, 220] on input "number" at bounding box center [327, 216] width 44 height 14
type input "4"
drag, startPoint x: 382, startPoint y: 217, endPoint x: 382, endPoint y: 211, distance: 5.7
click at [382, 217] on select "Select ABHISHEK ajay [PERSON_NAME] [PERSON_NAME] [PERSON_NAME] [PERSON_NAME] HE…" at bounding box center [398, 216] width 72 height 14
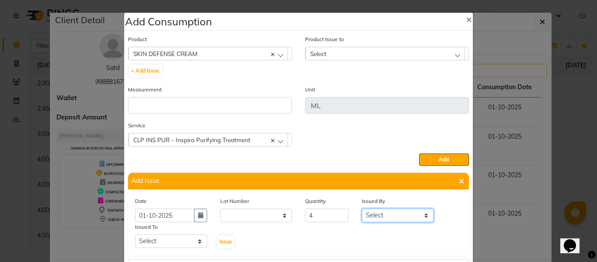
select select "82726"
click at [362, 209] on select "Select ABHISHEK ajay [PERSON_NAME] [PERSON_NAME] [PERSON_NAME] [PERSON_NAME] HE…" at bounding box center [398, 216] width 72 height 14
drag, startPoint x: 180, startPoint y: 243, endPoint x: 180, endPoint y: 235, distance: 7.4
click at [180, 243] on select "Select ABHISHEK ajay [PERSON_NAME] [PERSON_NAME] [PERSON_NAME] [PERSON_NAME] HE…" at bounding box center [171, 241] width 72 height 14
select select "60807"
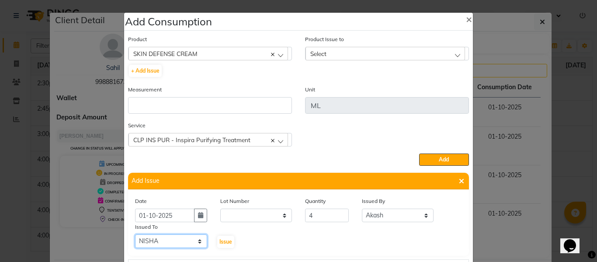
click at [135, 234] on select "Select ABHISHEK ajay [PERSON_NAME] [PERSON_NAME] [PERSON_NAME] [PERSON_NAME] HE…" at bounding box center [171, 241] width 72 height 14
click at [223, 236] on button "Issue" at bounding box center [225, 242] width 17 height 12
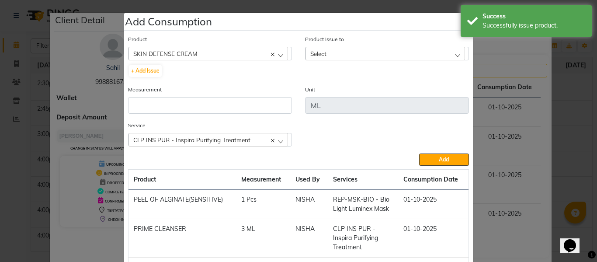
click at [328, 51] on div "Select" at bounding box center [386, 53] width 160 height 13
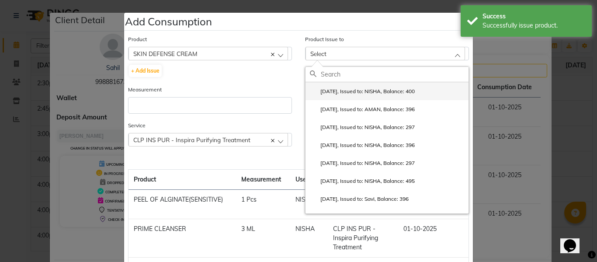
click at [350, 88] on label "[DATE], Issued to: NISHA, Balance: 400" at bounding box center [362, 91] width 105 height 8
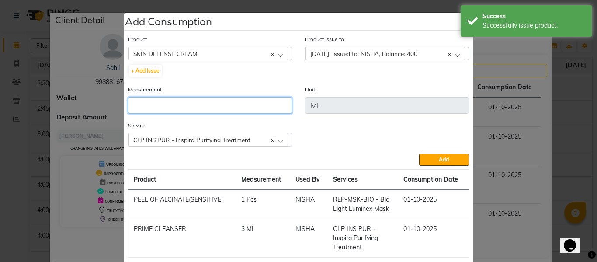
click at [233, 108] on input "number" at bounding box center [210, 105] width 164 height 17
type input "4"
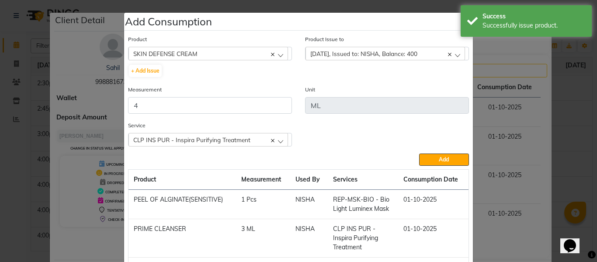
click at [442, 153] on div "Service CLP INS PUR - Inspira Purifying Treatment HCG - Hair Cut by Senior Hair…" at bounding box center [299, 137] width 354 height 33
drag, startPoint x: 442, startPoint y: 157, endPoint x: 396, endPoint y: 152, distance: 46.2
click at [442, 157] on span "Add" at bounding box center [444, 159] width 10 height 7
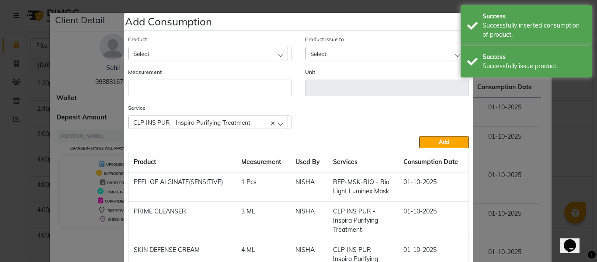
click at [221, 51] on div "Select" at bounding box center [209, 53] width 160 height 13
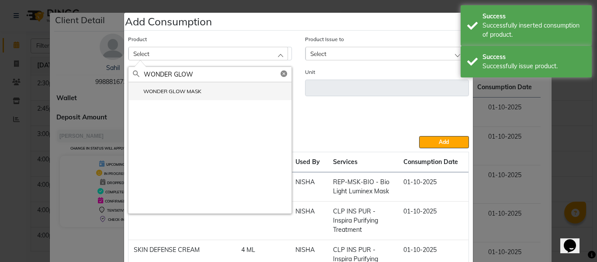
type input "WONDER GLOW"
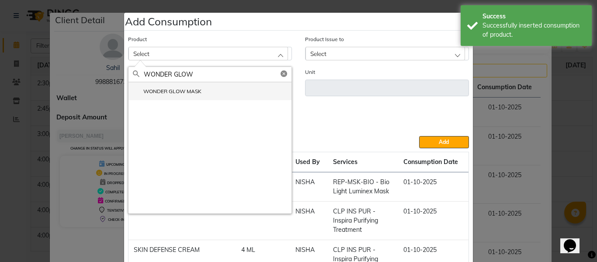
click at [174, 89] on label "WONDER GLOW MASK" at bounding box center [167, 91] width 69 height 8
type input "ml"
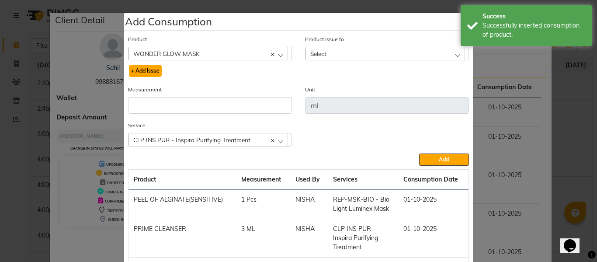
click at [156, 70] on button "+ Add Issue" at bounding box center [145, 71] width 33 height 12
select select
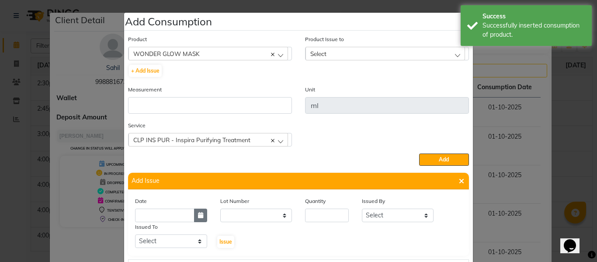
click at [198, 214] on icon "button" at bounding box center [200, 215] width 5 height 6
select select "10"
select select "2025"
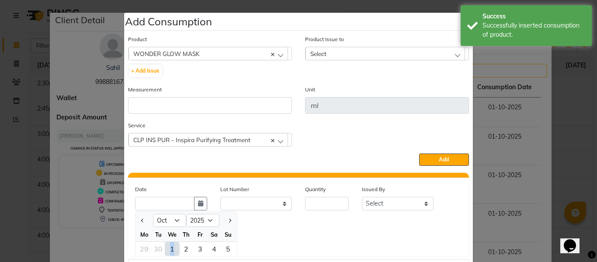
click at [169, 247] on div "1" at bounding box center [172, 249] width 14 height 14
type input "01-10-2025"
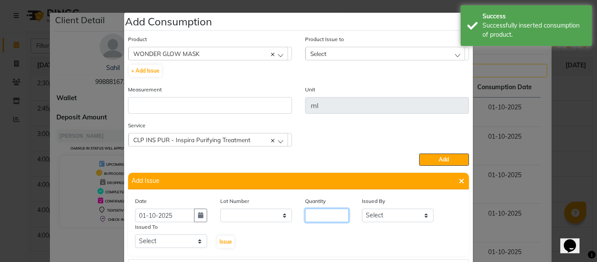
click at [318, 215] on input "number" at bounding box center [327, 216] width 44 height 14
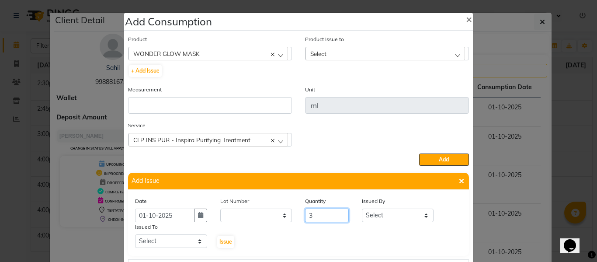
type input "3"
click at [383, 213] on select "Select ABHISHEK ajay [PERSON_NAME] [PERSON_NAME] [PERSON_NAME] [PERSON_NAME] HE…" at bounding box center [398, 216] width 72 height 14
select select "82726"
click at [362, 209] on select "Select ABHISHEK ajay [PERSON_NAME] [PERSON_NAME] [PERSON_NAME] [PERSON_NAME] HE…" at bounding box center [398, 216] width 72 height 14
drag, startPoint x: 154, startPoint y: 244, endPoint x: 159, endPoint y: 238, distance: 7.1
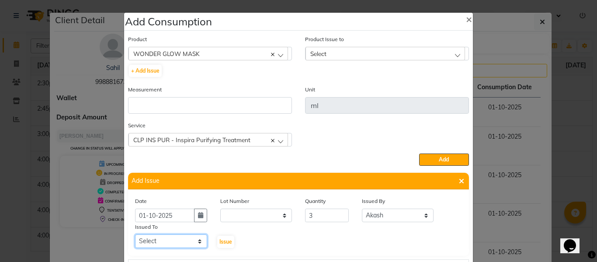
click at [154, 244] on select "Select ABHISHEK ajay [PERSON_NAME] [PERSON_NAME] [PERSON_NAME] [PERSON_NAME] HE…" at bounding box center [171, 241] width 72 height 14
select select "60807"
click at [135, 234] on select "Select ABHISHEK ajay [PERSON_NAME] [PERSON_NAME] [PERSON_NAME] [PERSON_NAME] HE…" at bounding box center [171, 241] width 72 height 14
click at [222, 243] on span "Issue" at bounding box center [226, 241] width 13 height 7
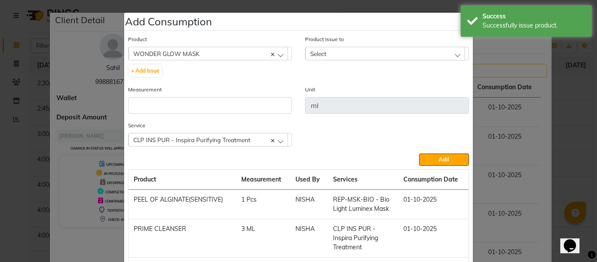
click at [341, 54] on div "Select" at bounding box center [386, 53] width 160 height 13
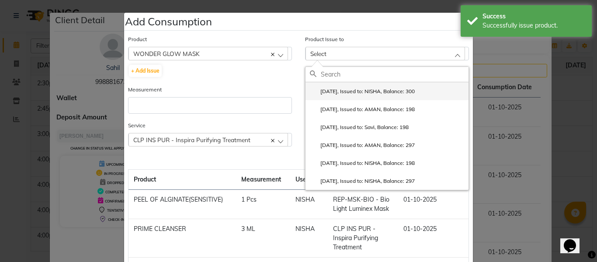
click at [366, 87] on li "[DATE], Issued to: NISHA, Balance: 300" at bounding box center [387, 91] width 163 height 18
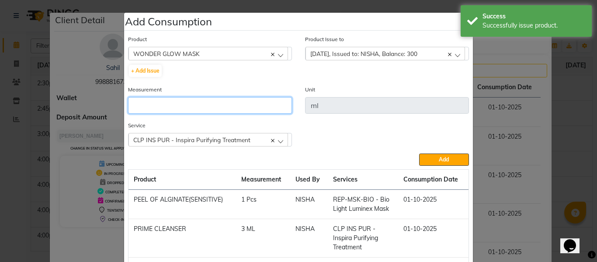
click at [233, 112] on input "number" at bounding box center [210, 105] width 164 height 17
type input "3"
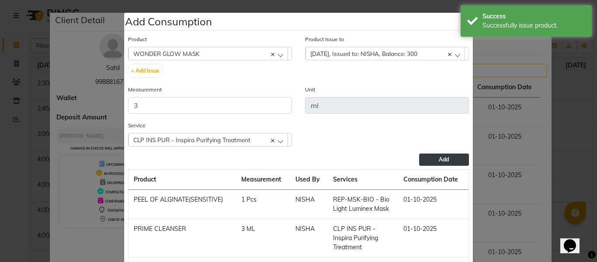
click at [432, 159] on button "Add" at bounding box center [444, 159] width 50 height 12
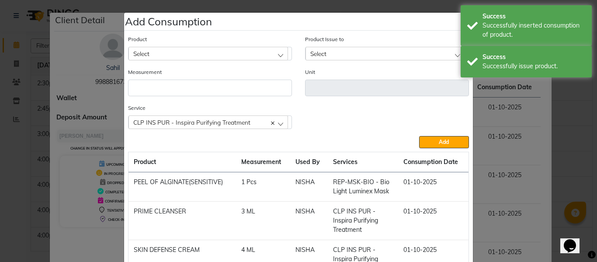
click at [216, 52] on div "Select" at bounding box center [209, 53] width 160 height 13
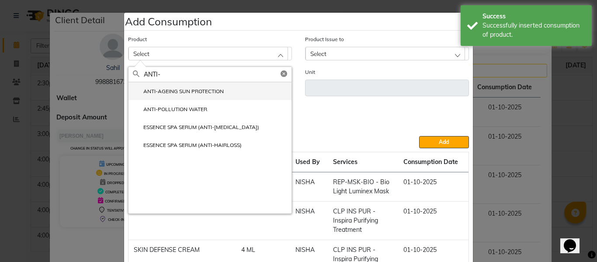
type input "ANTI-"
click at [180, 88] on label "ANTI-AGEING SUN PROTECTION" at bounding box center [178, 91] width 91 height 8
type input "ML"
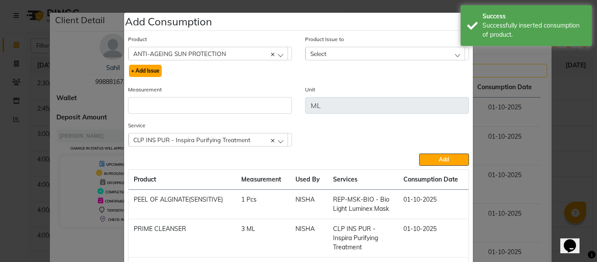
click at [153, 70] on button "+ Add Issue" at bounding box center [145, 71] width 33 height 12
select select
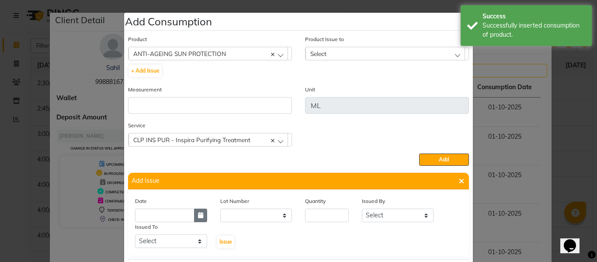
click at [194, 212] on button "button" at bounding box center [200, 216] width 13 height 14
select select "10"
select select "2025"
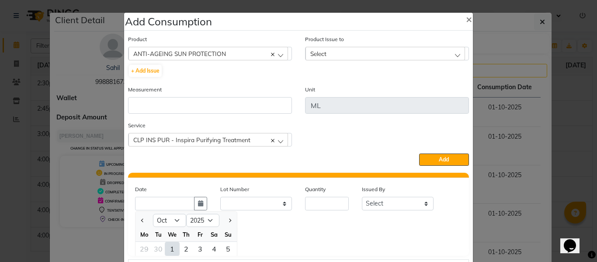
click at [168, 246] on div "1" at bounding box center [172, 249] width 14 height 14
type input "01-10-2025"
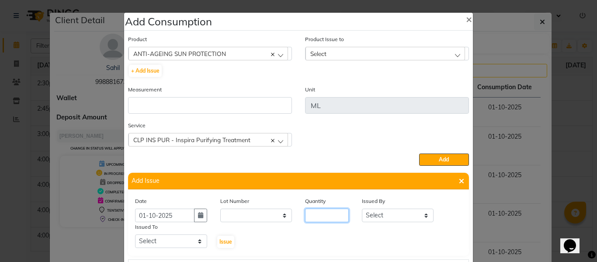
click at [325, 216] on input "number" at bounding box center [327, 216] width 44 height 14
type input "1"
click at [393, 215] on select "Select ABHISHEK ajay [PERSON_NAME] [PERSON_NAME] [PERSON_NAME] [PERSON_NAME] HE…" at bounding box center [398, 216] width 72 height 14
select select "82726"
click at [362, 209] on select "Select ABHISHEK ajay [PERSON_NAME] [PERSON_NAME] [PERSON_NAME] [PERSON_NAME] HE…" at bounding box center [398, 216] width 72 height 14
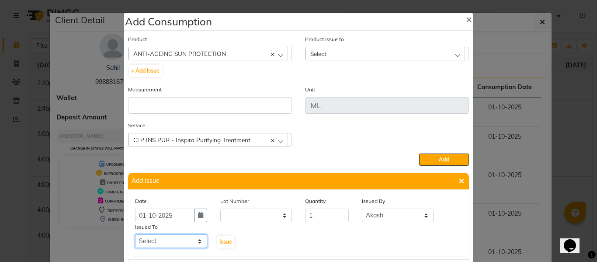
click at [173, 241] on select "Select ABHISHEK ajay [PERSON_NAME] [PERSON_NAME] [PERSON_NAME] [PERSON_NAME] HE…" at bounding box center [171, 241] width 72 height 14
select select "60807"
click at [135, 234] on select "Select ABHISHEK ajay [PERSON_NAME] [PERSON_NAME] [PERSON_NAME] [PERSON_NAME] HE…" at bounding box center [171, 241] width 72 height 14
click at [221, 238] on button "Issue" at bounding box center [225, 242] width 17 height 12
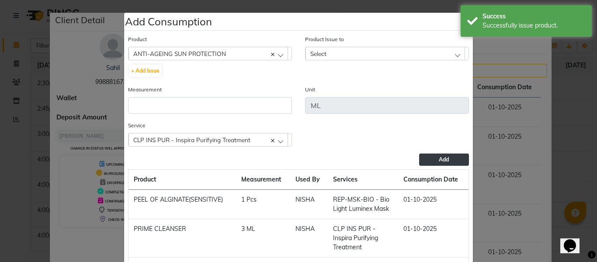
click at [439, 160] on span "Add" at bounding box center [444, 159] width 10 height 7
click at [351, 49] on div "Select" at bounding box center [386, 53] width 160 height 13
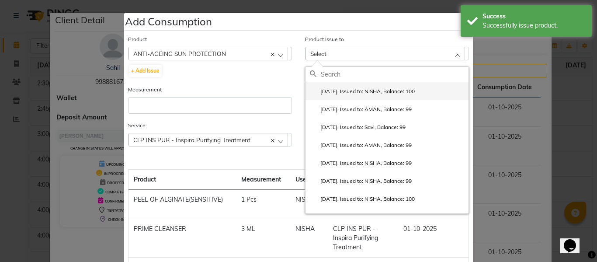
click at [373, 85] on li "[DATE], Issued to: NISHA, Balance: 100" at bounding box center [387, 91] width 163 height 18
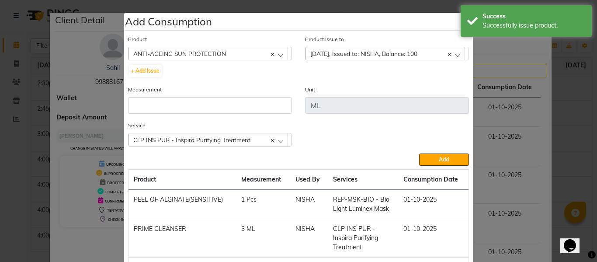
click at [258, 94] on div "Measurement" at bounding box center [210, 99] width 164 height 29
click at [256, 105] on input "number" at bounding box center [210, 105] width 164 height 17
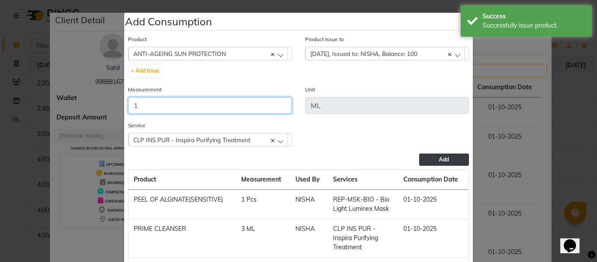
type input "1"
click at [440, 157] on span "Add" at bounding box center [444, 159] width 10 height 7
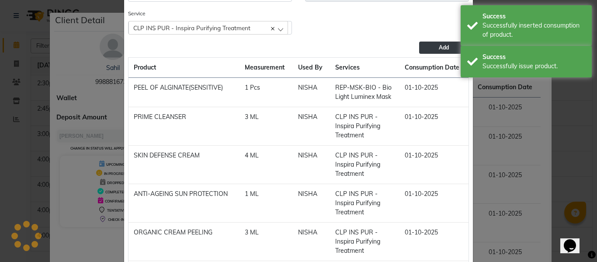
scroll to position [51, 0]
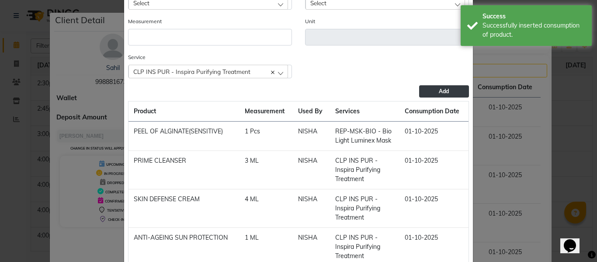
click at [210, 69] on span "CLP INS PUR - Inspira Purifying Treatment" at bounding box center [191, 71] width 117 height 7
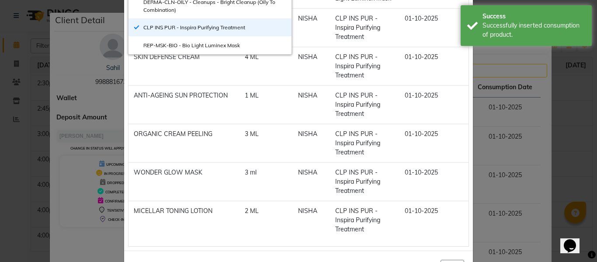
scroll to position [94, 0]
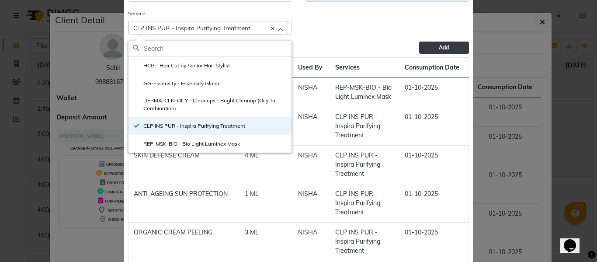
drag, startPoint x: 190, startPoint y: 82, endPoint x: 203, endPoint y: 85, distance: 13.5
click at [191, 82] on label "GG-essensity - Essensity Global" at bounding box center [177, 84] width 88 height 8
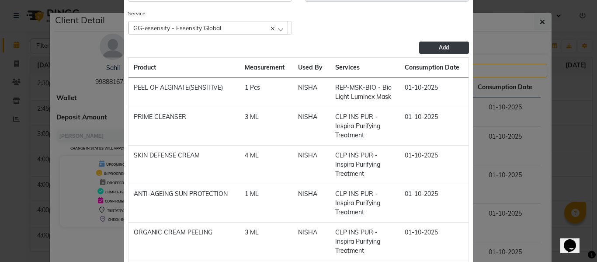
scroll to position [0, 0]
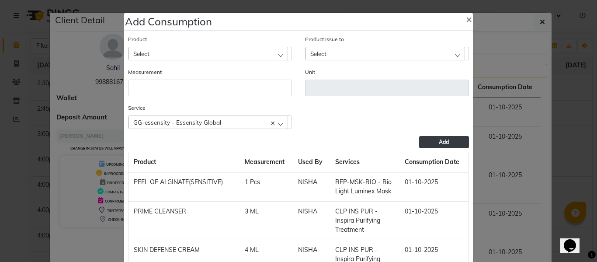
click at [231, 52] on div "Select" at bounding box center [209, 53] width 160 height 13
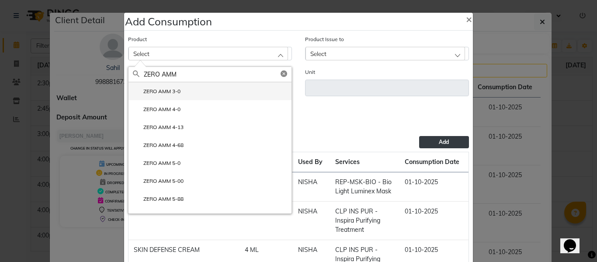
type input "ZERO AMM"
click at [165, 91] on label "ZERO AMM 3-0" at bounding box center [157, 91] width 48 height 8
type input "Gm"
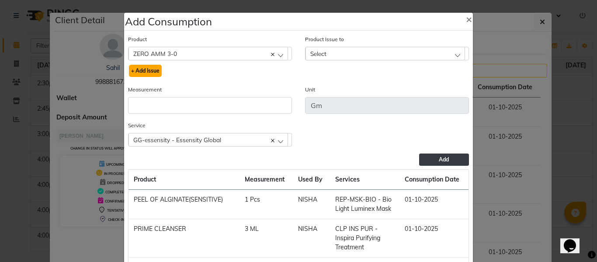
click at [143, 69] on button "+ Add Issue" at bounding box center [145, 71] width 33 height 12
select select
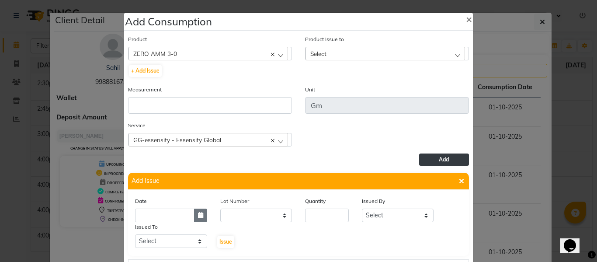
click at [198, 214] on icon "button" at bounding box center [200, 215] width 5 height 6
select select "10"
select select "2025"
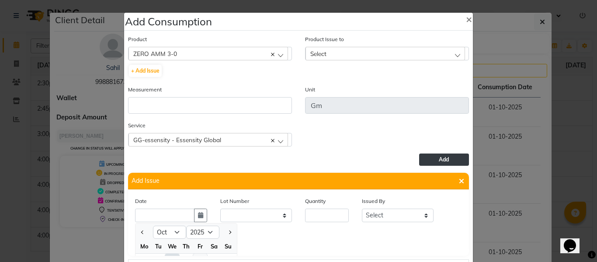
scroll to position [12, 0]
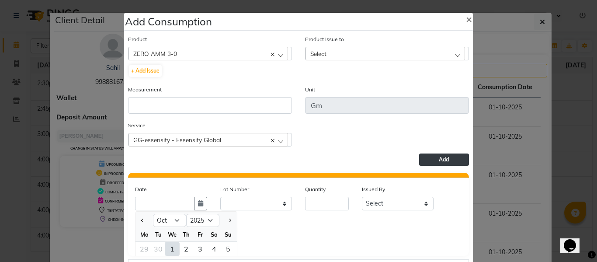
click at [167, 248] on div "1" at bounding box center [172, 249] width 14 height 14
type input "01-10-2025"
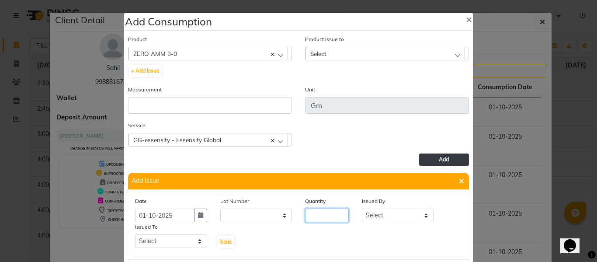
click at [325, 217] on input "number" at bounding box center [327, 216] width 44 height 14
type input "22"
drag, startPoint x: 397, startPoint y: 217, endPoint x: 395, endPoint y: 210, distance: 7.6
click at [397, 217] on select "Select ABHISHEK ajay [PERSON_NAME] [PERSON_NAME] [PERSON_NAME] [PERSON_NAME] HE…" at bounding box center [398, 216] width 72 height 14
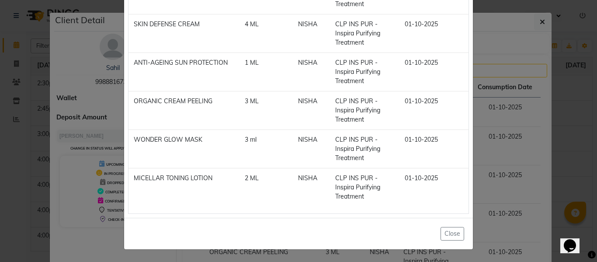
scroll to position [115, 0]
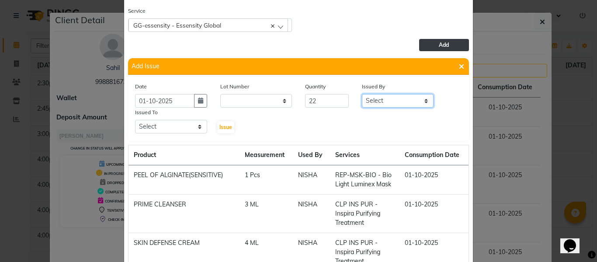
click at [399, 105] on select "Select ABHISHEK ajay [PERSON_NAME] [PERSON_NAME] [PERSON_NAME] [PERSON_NAME] HE…" at bounding box center [398, 101] width 72 height 14
click at [362, 94] on select "Select ABHISHEK ajay [PERSON_NAME] [PERSON_NAME] [PERSON_NAME] [PERSON_NAME] HE…" at bounding box center [398, 101] width 72 height 14
click at [392, 96] on select "Select ABHISHEK ajay [PERSON_NAME] [PERSON_NAME] [PERSON_NAME] [PERSON_NAME] HE…" at bounding box center [398, 101] width 72 height 14
select select "82726"
click at [362, 94] on select "Select ABHISHEK ajay [PERSON_NAME] [PERSON_NAME] [PERSON_NAME] [PERSON_NAME] HE…" at bounding box center [398, 101] width 72 height 14
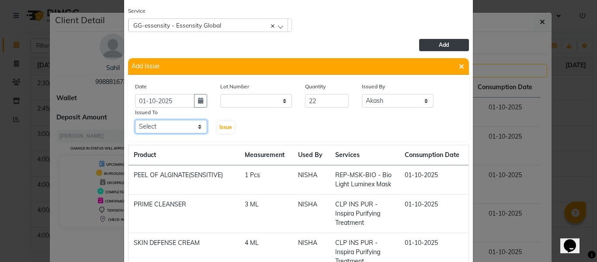
drag, startPoint x: 168, startPoint y: 129, endPoint x: 169, endPoint y: 134, distance: 4.4
click at [168, 129] on select "Select ABHISHEK ajay [PERSON_NAME] [PERSON_NAME] [PERSON_NAME] [PERSON_NAME] HE…" at bounding box center [171, 127] width 72 height 14
select select "60819"
click at [135, 120] on select "Select ABHISHEK ajay [PERSON_NAME] [PERSON_NAME] [PERSON_NAME] [PERSON_NAME] HE…" at bounding box center [171, 127] width 72 height 14
click at [223, 125] on span "Issue" at bounding box center [226, 127] width 13 height 7
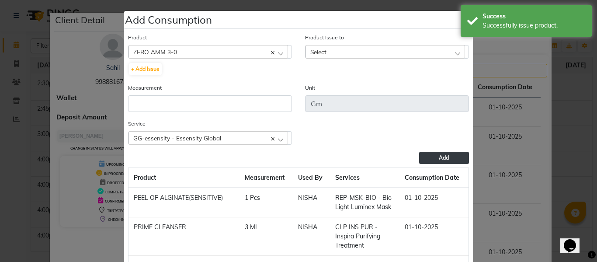
scroll to position [0, 0]
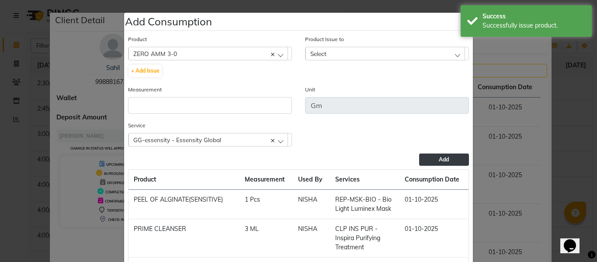
click at [358, 49] on div "Select" at bounding box center [386, 53] width 160 height 13
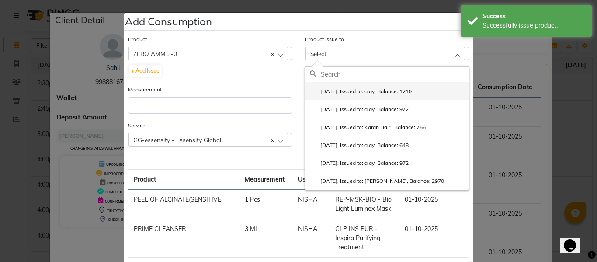
click at [361, 88] on label "[DATE], Issued to: ajay, Balance: 1210" at bounding box center [361, 91] width 102 height 8
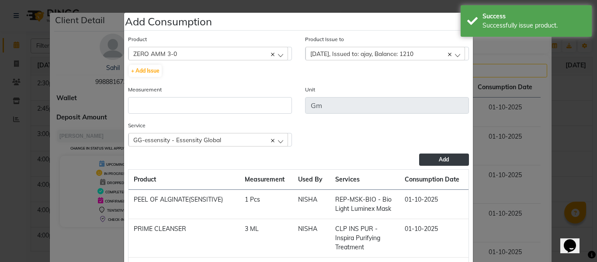
click at [191, 96] on div "Measurement" at bounding box center [210, 99] width 164 height 29
click at [199, 104] on input "number" at bounding box center [210, 105] width 164 height 17
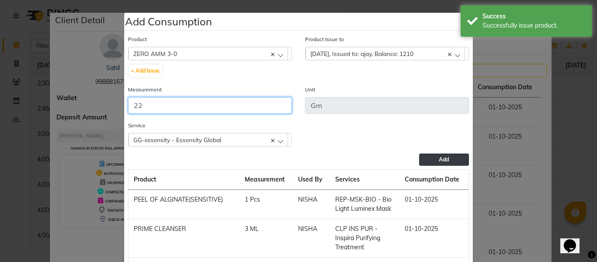
type input "22"
click at [426, 154] on button "Add" at bounding box center [444, 159] width 50 height 12
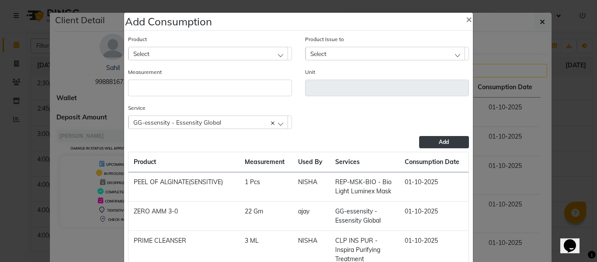
click at [219, 119] on div "GG-essensity - Essensity Global" at bounding box center [209, 121] width 160 height 13
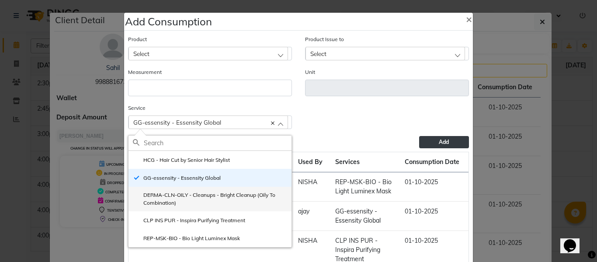
click at [198, 197] on label "DERMA-CLN-OILY - Cleanups - Bright Cleanup (Oily To Combination)" at bounding box center [210, 199] width 154 height 16
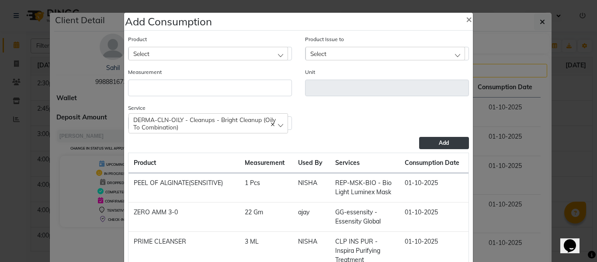
click at [198, 49] on div "Select" at bounding box center [209, 53] width 160 height 13
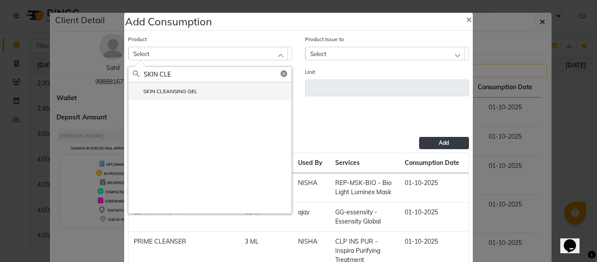
type input "SKIN CLE"
click at [172, 86] on li "SKIN CLEANSING GEL" at bounding box center [210, 91] width 163 height 18
type input "ML"
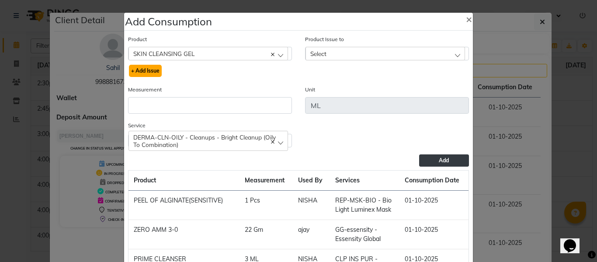
click at [144, 68] on button "+ Add Issue" at bounding box center [145, 71] width 33 height 12
select select
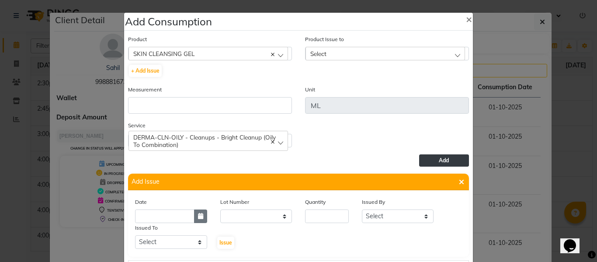
click at [194, 215] on button "button" at bounding box center [200, 216] width 13 height 14
select select "10"
select select "2025"
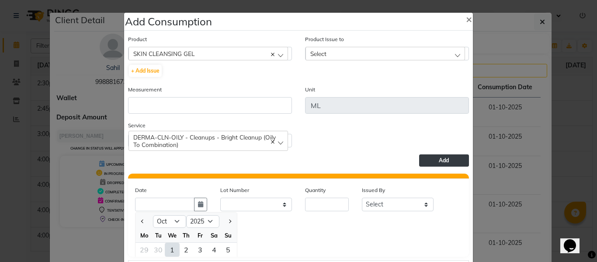
click at [174, 246] on div "1" at bounding box center [172, 250] width 14 height 14
type input "01-10-2025"
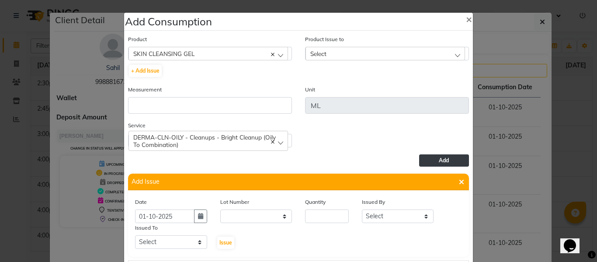
scroll to position [0, 0]
click at [314, 217] on input "number" at bounding box center [327, 216] width 44 height 14
type input "3"
click at [390, 215] on select "Select ABHISHEK ajay [PERSON_NAME] [PERSON_NAME] [PERSON_NAME] [PERSON_NAME] HE…" at bounding box center [398, 216] width 72 height 14
select select "82726"
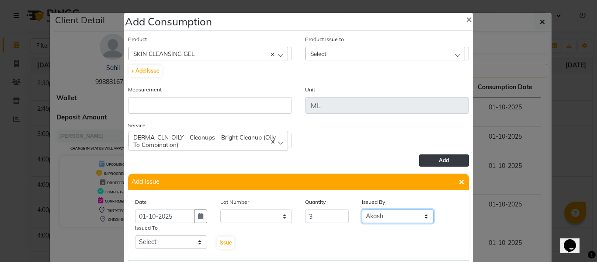
click at [362, 209] on select "Select ABHISHEK ajay [PERSON_NAME] [PERSON_NAME] [PERSON_NAME] [PERSON_NAME] HE…" at bounding box center [398, 216] width 72 height 14
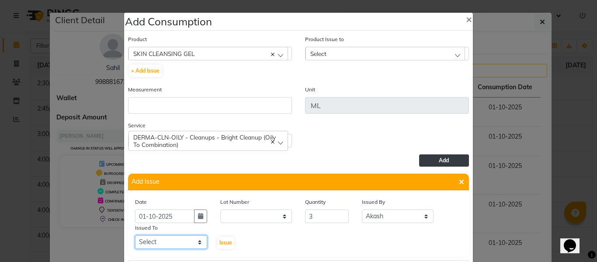
click at [178, 246] on select "Select ABHISHEK ajay [PERSON_NAME] [PERSON_NAME] [PERSON_NAME] [PERSON_NAME] HE…" at bounding box center [171, 242] width 72 height 14
select select "66587"
click at [135, 235] on select "Select ABHISHEK ajay [PERSON_NAME] [PERSON_NAME] [PERSON_NAME] [PERSON_NAME] HE…" at bounding box center [171, 242] width 72 height 14
click at [220, 240] on span "Issue" at bounding box center [226, 242] width 13 height 7
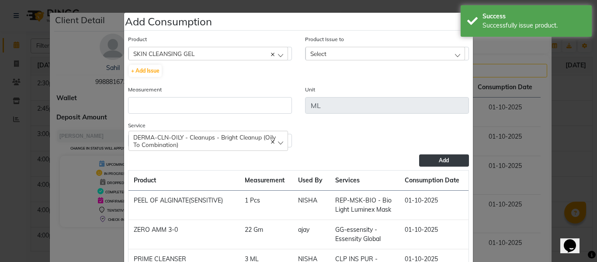
click at [334, 52] on div "Select" at bounding box center [386, 53] width 160 height 13
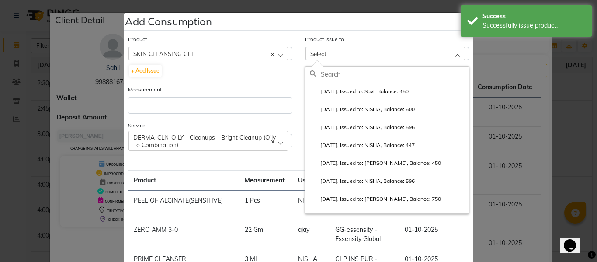
drag, startPoint x: 358, startPoint y: 88, endPoint x: 303, endPoint y: 94, distance: 55.8
click at [359, 88] on label "[DATE], Issued to: Savi, Balance: 450" at bounding box center [359, 91] width 99 height 8
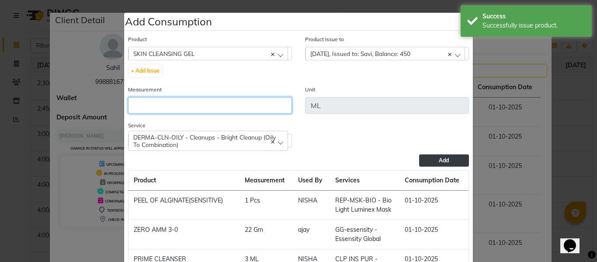
click at [213, 103] on input "number" at bounding box center [210, 105] width 164 height 17
type input "3"
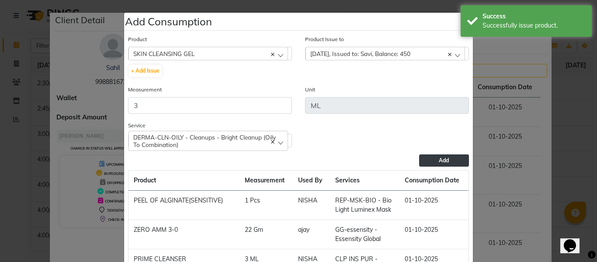
click at [438, 156] on button "Add" at bounding box center [444, 160] width 50 height 12
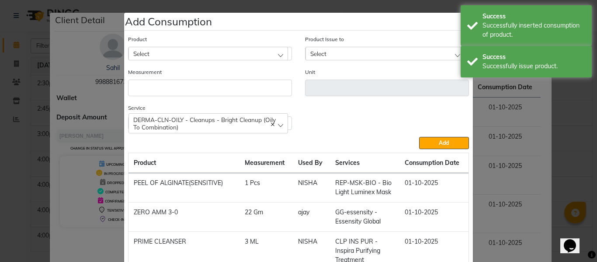
click at [209, 50] on div "Select" at bounding box center [209, 53] width 160 height 13
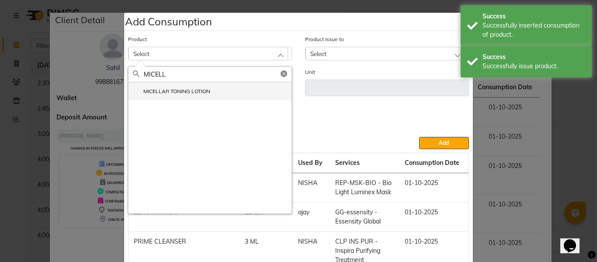
type input "MICELL"
click at [185, 90] on label "MICELLAR TONING LOTION" at bounding box center [171, 91] width 77 height 8
type input "ML"
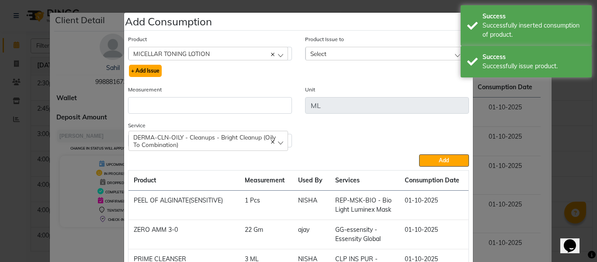
click at [150, 69] on button "+ Add Issue" at bounding box center [145, 71] width 33 height 12
select select
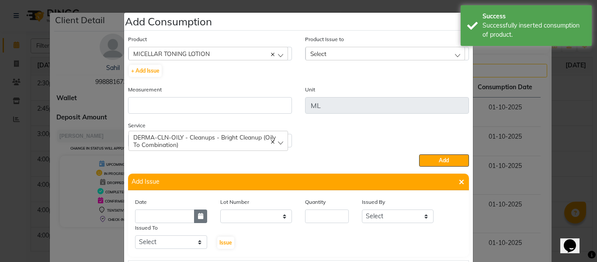
click at [195, 223] on button "button" at bounding box center [200, 216] width 13 height 14
select select "10"
select select "2025"
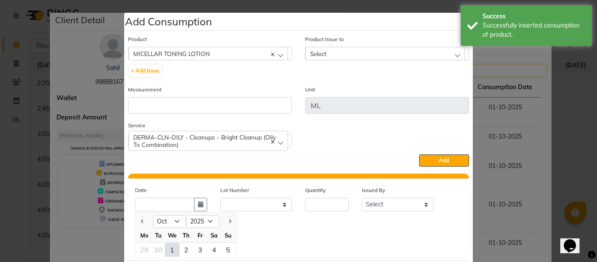
click at [169, 249] on div "1" at bounding box center [172, 250] width 14 height 14
type input "01-10-2025"
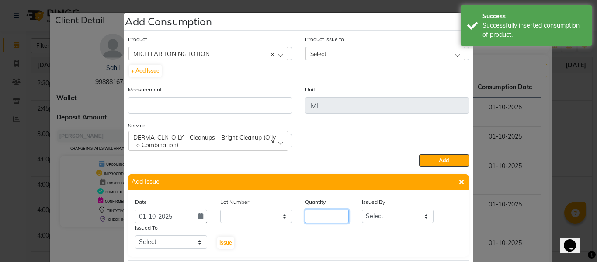
click at [311, 218] on input "number" at bounding box center [327, 216] width 44 height 14
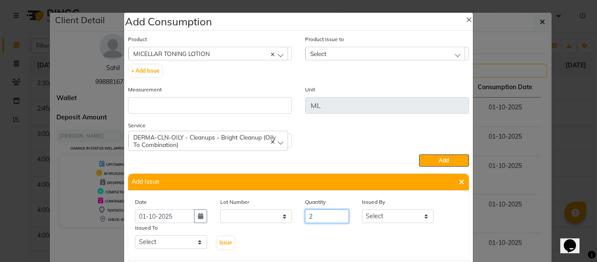
type input "2"
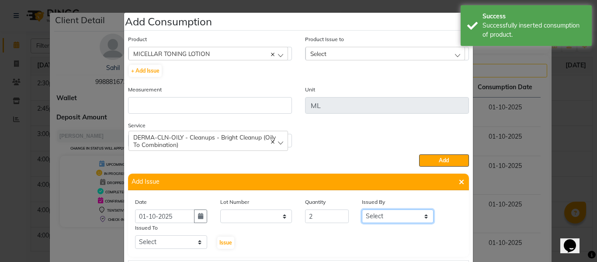
drag, startPoint x: 397, startPoint y: 216, endPoint x: 396, endPoint y: 212, distance: 5.0
click at [397, 216] on select "Select ABHISHEK ajay [PERSON_NAME] [PERSON_NAME] [PERSON_NAME] [PERSON_NAME] HE…" at bounding box center [398, 216] width 72 height 14
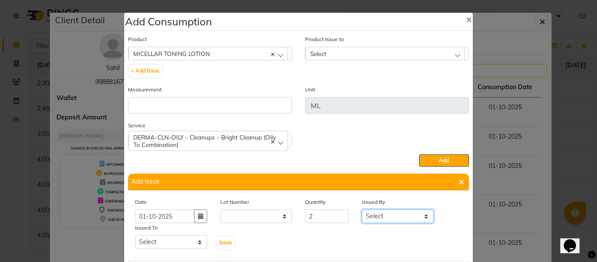
select select "82726"
click at [362, 209] on select "Select ABHISHEK ajay [PERSON_NAME] [PERSON_NAME] [PERSON_NAME] [PERSON_NAME] HE…" at bounding box center [398, 216] width 72 height 14
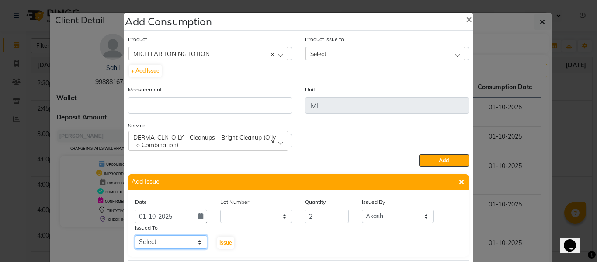
drag, startPoint x: 162, startPoint y: 240, endPoint x: 160, endPoint y: 236, distance: 4.7
click at [160, 236] on select "Select ABHISHEK ajay [PERSON_NAME] [PERSON_NAME] [PERSON_NAME] [PERSON_NAME] HE…" at bounding box center [171, 242] width 72 height 14
select select "66587"
click at [135, 235] on select "Select ABHISHEK ajay [PERSON_NAME] [PERSON_NAME] [PERSON_NAME] [PERSON_NAME] HE…" at bounding box center [171, 242] width 72 height 14
click at [220, 243] on span "Issue" at bounding box center [226, 242] width 13 height 7
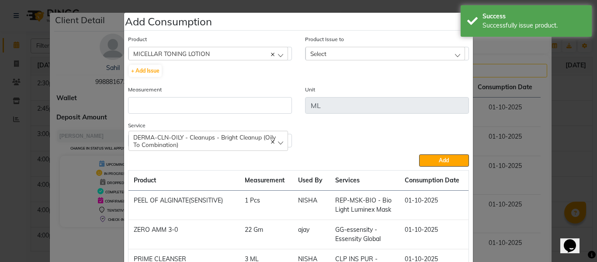
click at [321, 54] on span "Select" at bounding box center [318, 53] width 16 height 7
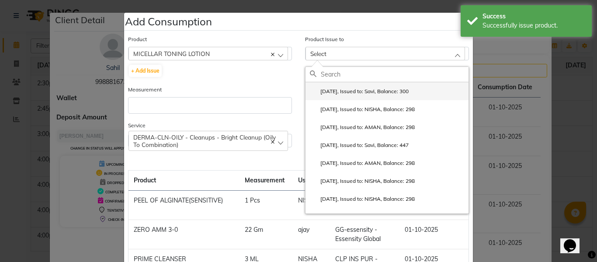
click at [345, 87] on li "[DATE], Issued to: Savi, Balance: 300" at bounding box center [387, 91] width 163 height 18
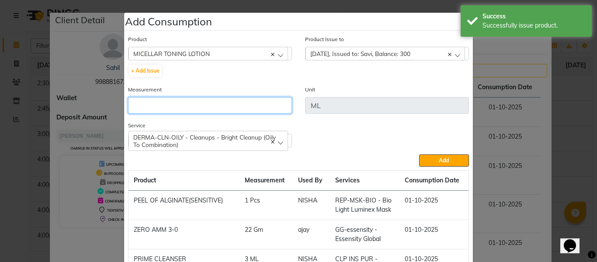
click at [226, 108] on input "number" at bounding box center [210, 105] width 164 height 17
type input "2"
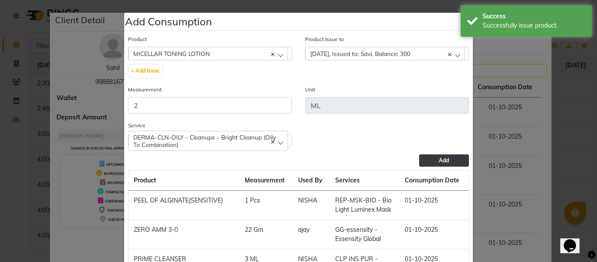
click at [430, 157] on button "Add" at bounding box center [444, 160] width 50 height 12
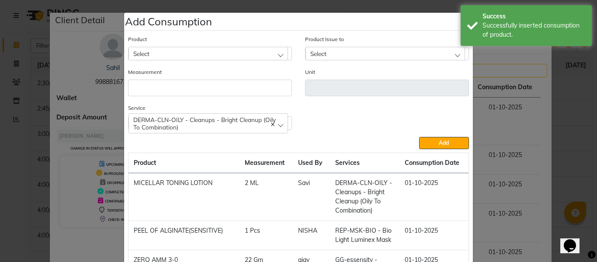
click at [202, 50] on div "Select" at bounding box center [209, 53] width 160 height 13
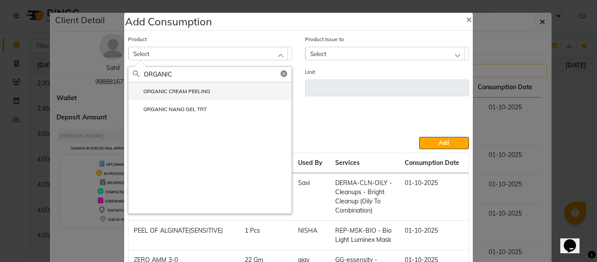
type input "ORGANIC"
click at [201, 89] on label "ORGANIC CREAM PEELING" at bounding box center [171, 91] width 77 height 8
type input "ML"
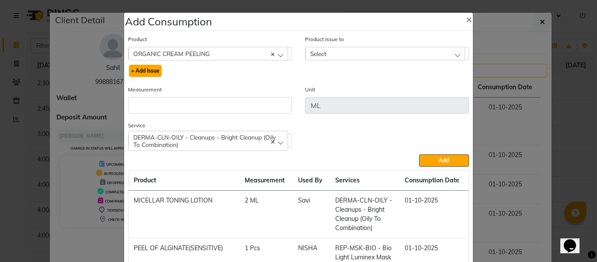
click at [149, 72] on button "+ Add Issue" at bounding box center [145, 71] width 33 height 12
select select
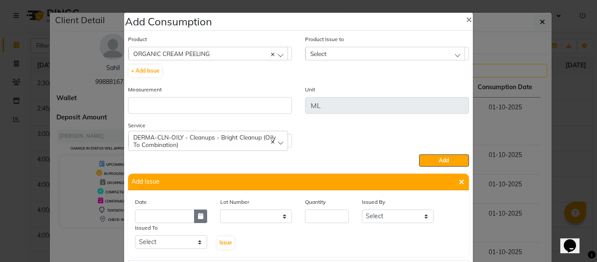
click at [199, 217] on icon "button" at bounding box center [200, 216] width 5 height 6
select select "10"
select select "2025"
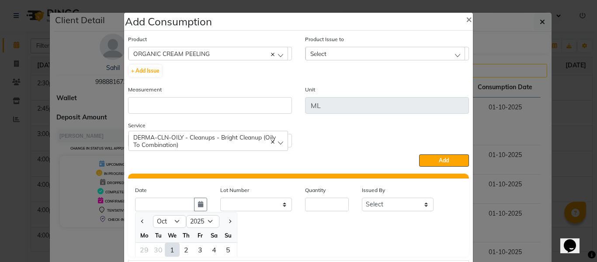
click at [171, 250] on div "1" at bounding box center [172, 250] width 14 height 14
type input "01-10-2025"
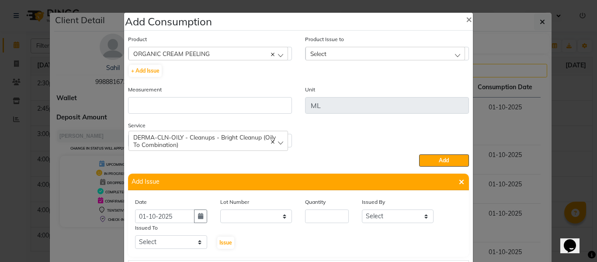
scroll to position [0, 0]
click at [325, 220] on input "number" at bounding box center [327, 216] width 44 height 14
type input "3"
click at [385, 215] on select "Select ABHISHEK ajay [PERSON_NAME] [PERSON_NAME] [PERSON_NAME] [PERSON_NAME] HE…" at bounding box center [398, 216] width 72 height 14
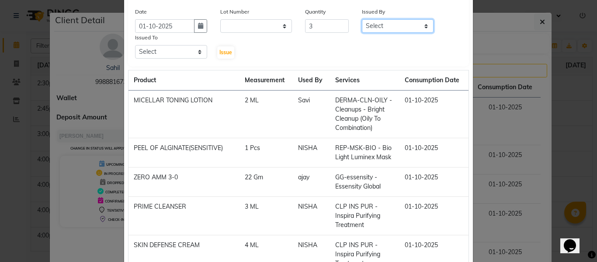
scroll to position [87, 0]
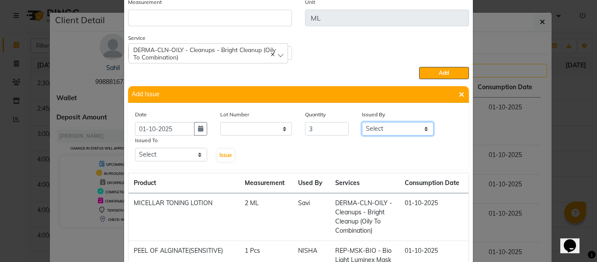
click at [387, 129] on select "Select ABHISHEK ajay [PERSON_NAME] [PERSON_NAME] [PERSON_NAME] [PERSON_NAME] HE…" at bounding box center [398, 129] width 72 height 14
select select "82726"
click at [362, 122] on select "Select ABHISHEK ajay [PERSON_NAME] [PERSON_NAME] [PERSON_NAME] [PERSON_NAME] HE…" at bounding box center [398, 129] width 72 height 14
click at [171, 151] on select "Select ABHISHEK ajay [PERSON_NAME] [PERSON_NAME] [PERSON_NAME] [PERSON_NAME] HE…" at bounding box center [171, 155] width 72 height 14
select select "66587"
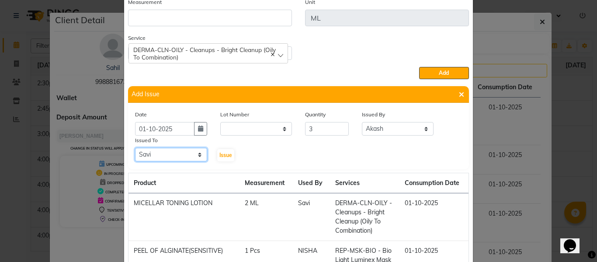
click at [135, 148] on select "Select ABHISHEK ajay [PERSON_NAME] [PERSON_NAME] [PERSON_NAME] [PERSON_NAME] HE…" at bounding box center [171, 155] width 72 height 14
click at [220, 154] on span "Issue" at bounding box center [226, 155] width 13 height 7
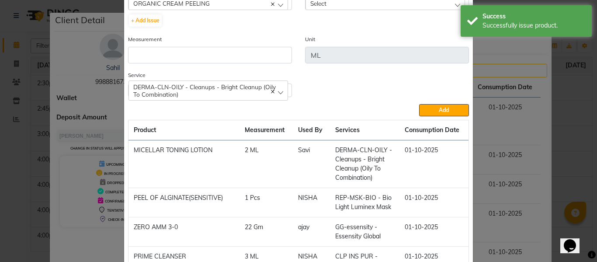
scroll to position [0, 0]
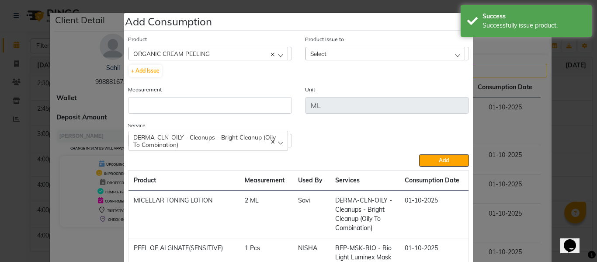
click at [329, 51] on div "Select" at bounding box center [386, 53] width 160 height 13
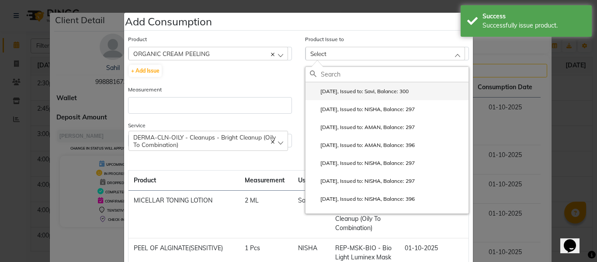
click at [345, 88] on label "[DATE], Issued to: Savi, Balance: 300" at bounding box center [359, 91] width 99 height 8
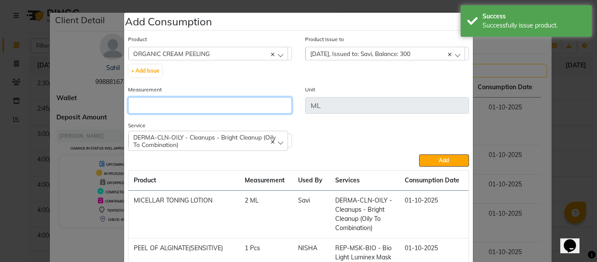
click at [251, 106] on input "number" at bounding box center [210, 105] width 164 height 17
type input "3"
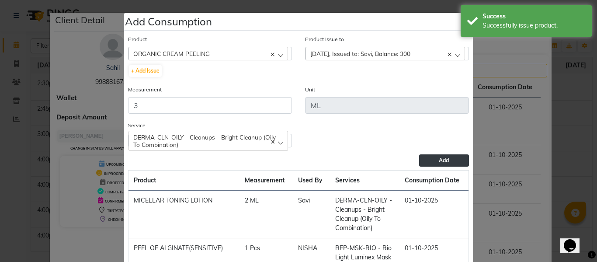
click at [432, 161] on button "Add" at bounding box center [444, 160] width 50 height 12
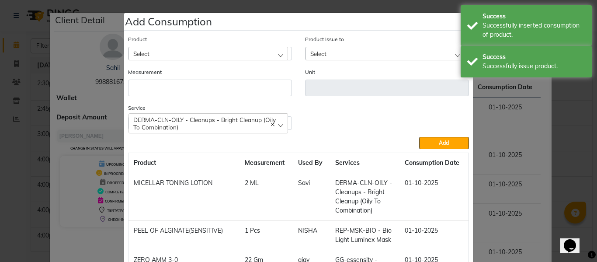
click at [227, 53] on div "Select" at bounding box center [209, 53] width 160 height 13
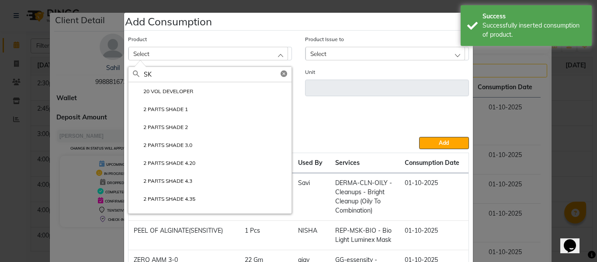
type input "S"
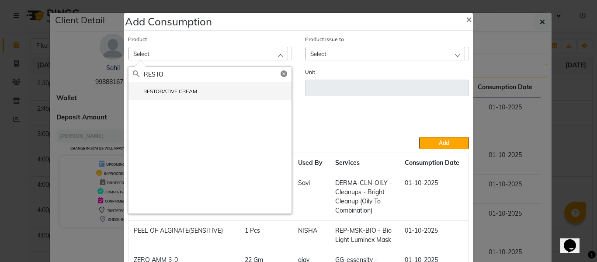
type input "RESTO"
click at [199, 91] on li "RESTORATIVE CREAM" at bounding box center [210, 91] width 163 height 18
type input "ML"
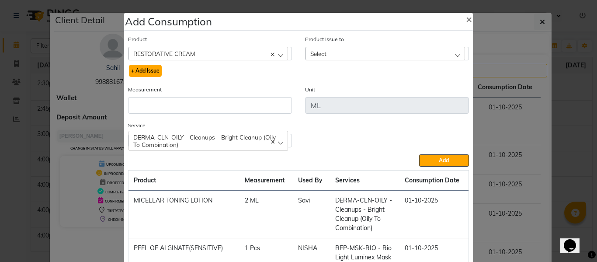
click at [138, 67] on button "+ Add Issue" at bounding box center [145, 71] width 33 height 12
select select
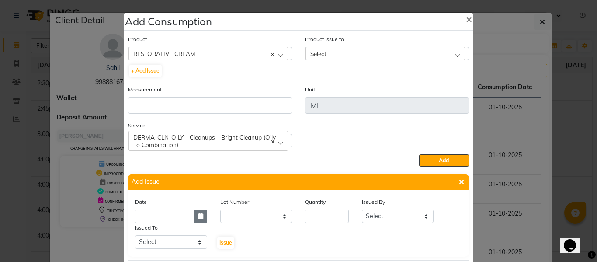
click at [198, 219] on icon "button" at bounding box center [200, 216] width 5 height 6
select select "10"
select select "2025"
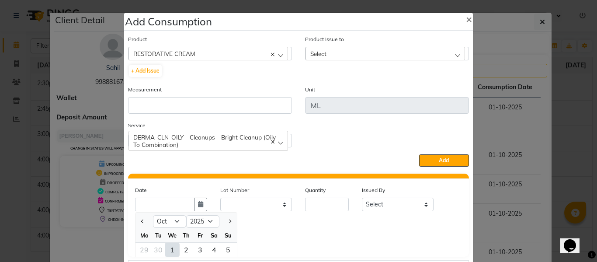
click at [169, 247] on div "1" at bounding box center [172, 250] width 14 height 14
type input "01-10-2025"
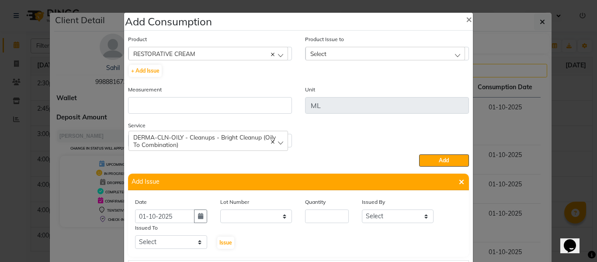
scroll to position [0, 0]
click at [327, 218] on input "number" at bounding box center [327, 216] width 44 height 14
type input "4"
type input "3"
click at [386, 224] on div "Date [DATE] Lot Number None Quantity 3 Issued By Select ABHISHEK ajay [PERSON_N…" at bounding box center [299, 223] width 340 height 52
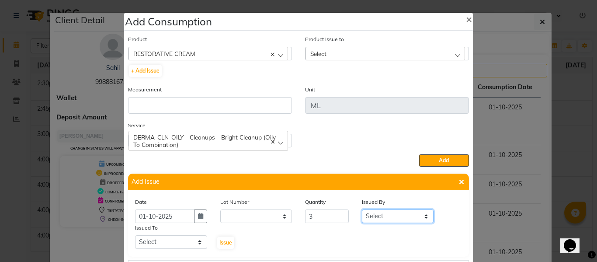
click at [388, 216] on select "Select ABHISHEK ajay [PERSON_NAME] [PERSON_NAME] [PERSON_NAME] [PERSON_NAME] HE…" at bounding box center [398, 216] width 72 height 14
select select "82726"
click at [362, 209] on select "Select ABHISHEK ajay [PERSON_NAME] [PERSON_NAME] [PERSON_NAME] [PERSON_NAME] HE…" at bounding box center [398, 216] width 72 height 14
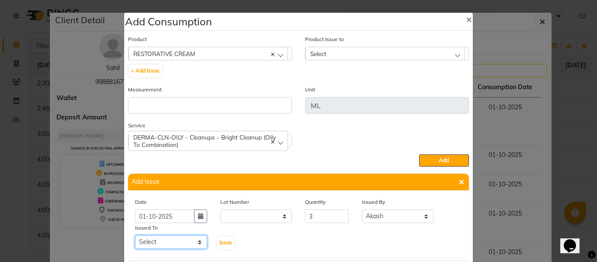
click at [173, 238] on select "Select ABHISHEK ajay [PERSON_NAME] [PERSON_NAME] [PERSON_NAME] [PERSON_NAME] HE…" at bounding box center [171, 242] width 72 height 14
select select "66587"
click at [135, 235] on select "Select ABHISHEK ajay [PERSON_NAME] [PERSON_NAME] [PERSON_NAME] [PERSON_NAME] HE…" at bounding box center [171, 242] width 72 height 14
click at [222, 240] on span "Issue" at bounding box center [226, 242] width 13 height 7
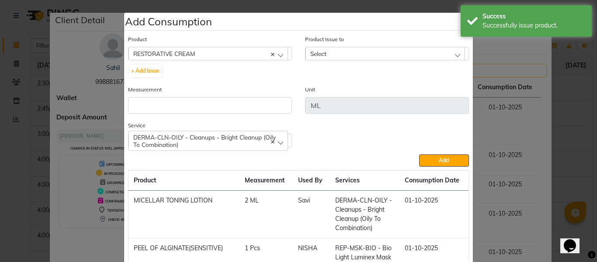
click at [342, 54] on div "Select" at bounding box center [386, 53] width 160 height 13
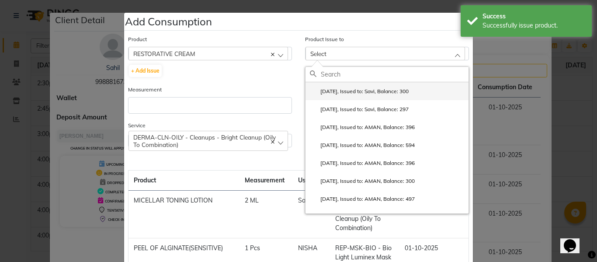
click at [345, 90] on label "[DATE], Issued to: Savi, Balance: 300" at bounding box center [359, 91] width 99 height 8
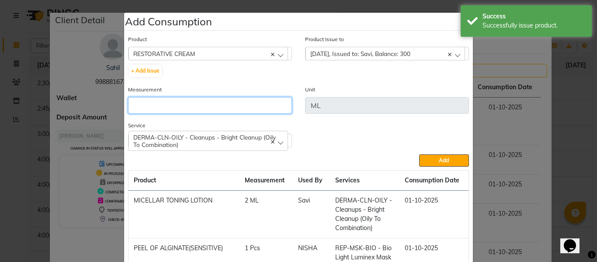
click at [217, 106] on input "number" at bounding box center [210, 105] width 164 height 17
type input "3"
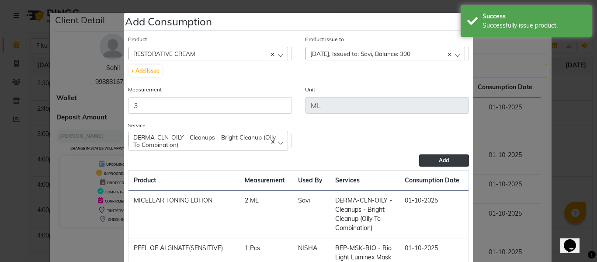
click at [425, 160] on button "Add" at bounding box center [444, 160] width 50 height 12
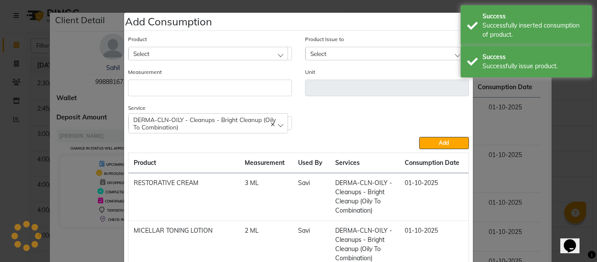
click at [190, 52] on div "Select" at bounding box center [209, 53] width 160 height 13
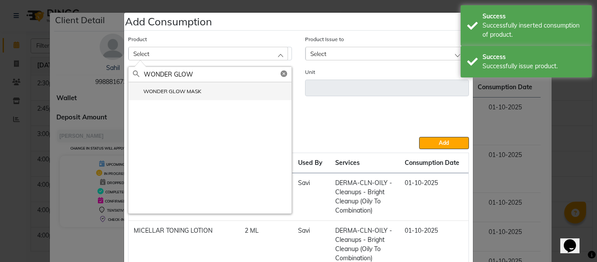
type input "WONDER GLOW"
click at [171, 90] on label "WONDER GLOW MASK" at bounding box center [167, 91] width 69 height 8
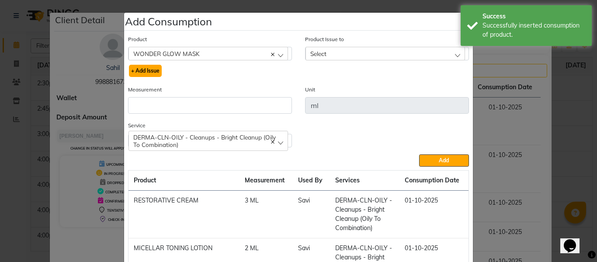
click at [146, 70] on button "+ Add Issue" at bounding box center [145, 71] width 33 height 12
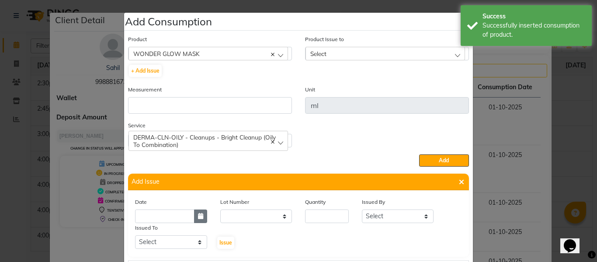
click at [194, 215] on button "button" at bounding box center [200, 216] width 13 height 14
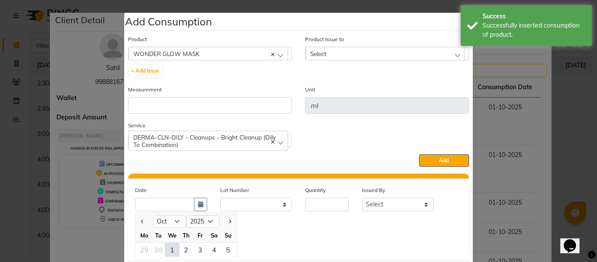
click at [167, 247] on div "1" at bounding box center [172, 250] width 14 height 14
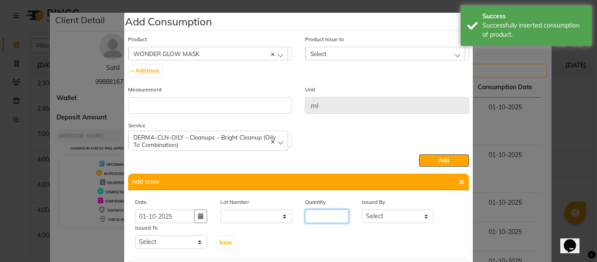
click at [327, 220] on input "number" at bounding box center [327, 216] width 44 height 14
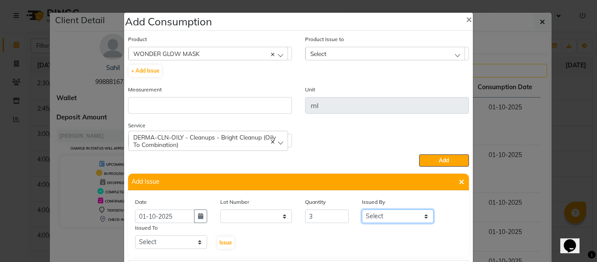
drag, startPoint x: 380, startPoint y: 216, endPoint x: 379, endPoint y: 210, distance: 5.7
click at [380, 216] on select "Select ABHISHEK ajay [PERSON_NAME] [PERSON_NAME] [PERSON_NAME] [PERSON_NAME] HE…" at bounding box center [398, 216] width 72 height 14
click at [362, 209] on select "Select ABHISHEK ajay [PERSON_NAME] [PERSON_NAME] [PERSON_NAME] [PERSON_NAME] HE…" at bounding box center [398, 216] width 72 height 14
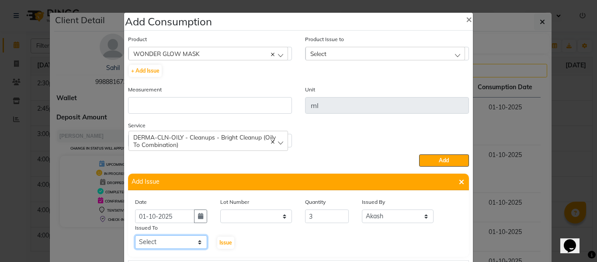
click at [174, 237] on select "Select ABHISHEK ajay [PERSON_NAME] [PERSON_NAME] [PERSON_NAME] [PERSON_NAME] HE…" at bounding box center [171, 242] width 72 height 14
click at [135, 235] on select "Select ABHISHEK ajay [PERSON_NAME] [PERSON_NAME] [PERSON_NAME] [PERSON_NAME] HE…" at bounding box center [171, 242] width 72 height 14
click at [226, 241] on span "Issue" at bounding box center [226, 242] width 13 height 7
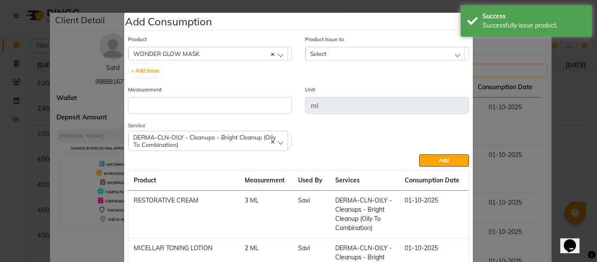
click at [355, 51] on div "Select" at bounding box center [386, 53] width 160 height 13
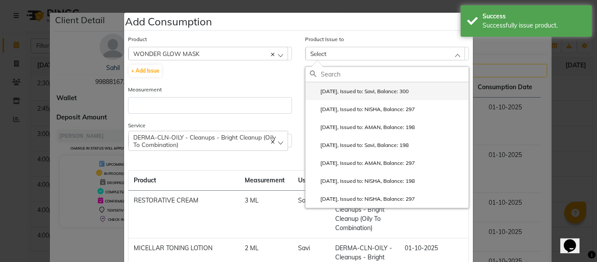
click at [340, 90] on label "[DATE], Issued to: Savi, Balance: 300" at bounding box center [359, 91] width 99 height 8
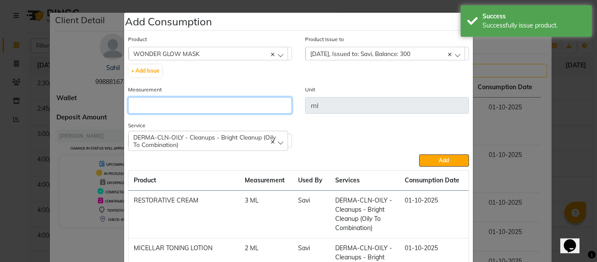
click at [245, 105] on input "number" at bounding box center [210, 105] width 164 height 17
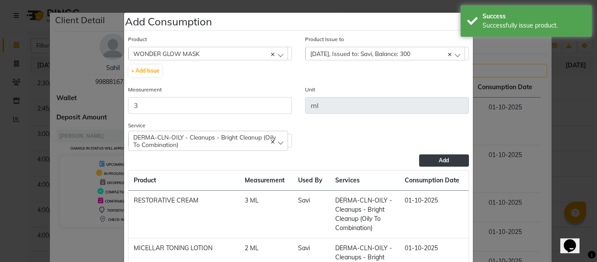
click at [431, 161] on button "Add" at bounding box center [444, 160] width 50 height 12
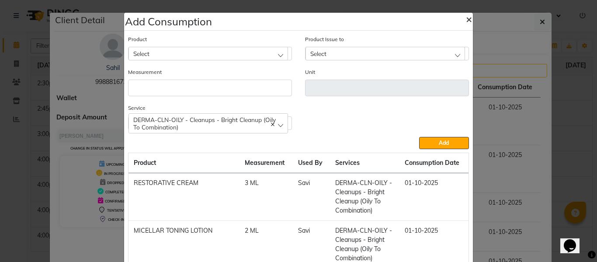
click at [467, 18] on span "×" at bounding box center [469, 18] width 6 height 13
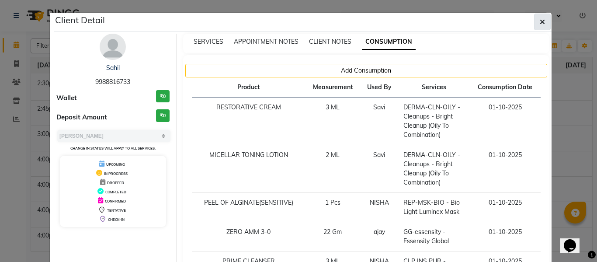
click at [540, 20] on icon "button" at bounding box center [542, 21] width 5 height 7
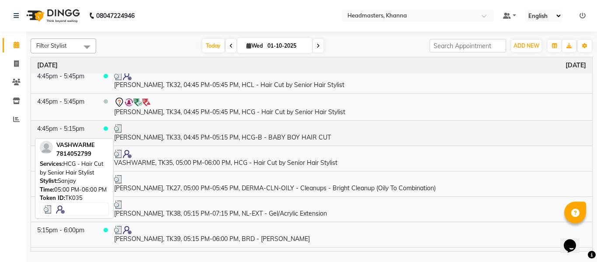
scroll to position [937, 0]
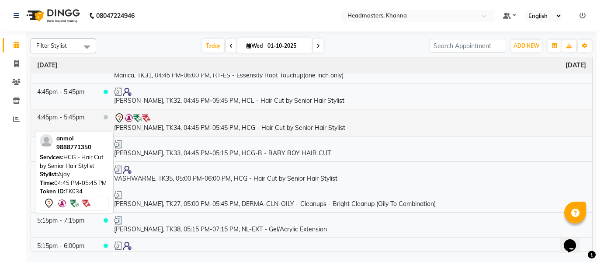
click at [192, 127] on td "[PERSON_NAME], TK34, 04:45 PM-05:45 PM, HCG - Hair Cut by Senior Hair Stylist" at bounding box center [350, 122] width 484 height 27
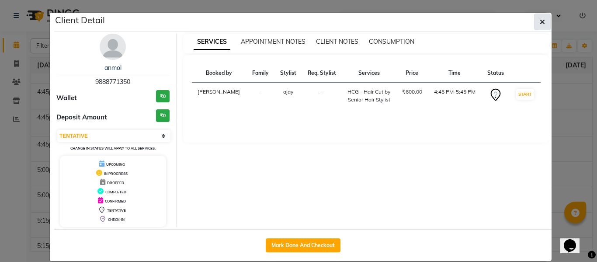
click at [540, 22] on icon "button" at bounding box center [542, 21] width 5 height 7
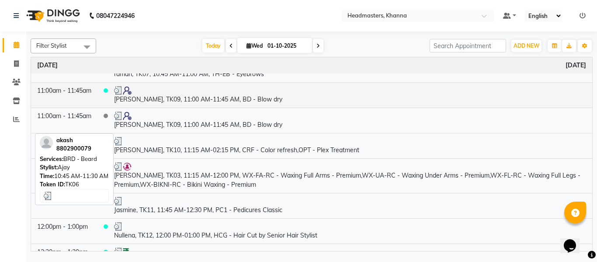
scroll to position [0, 0]
